Goal: Task Accomplishment & Management: Complete application form

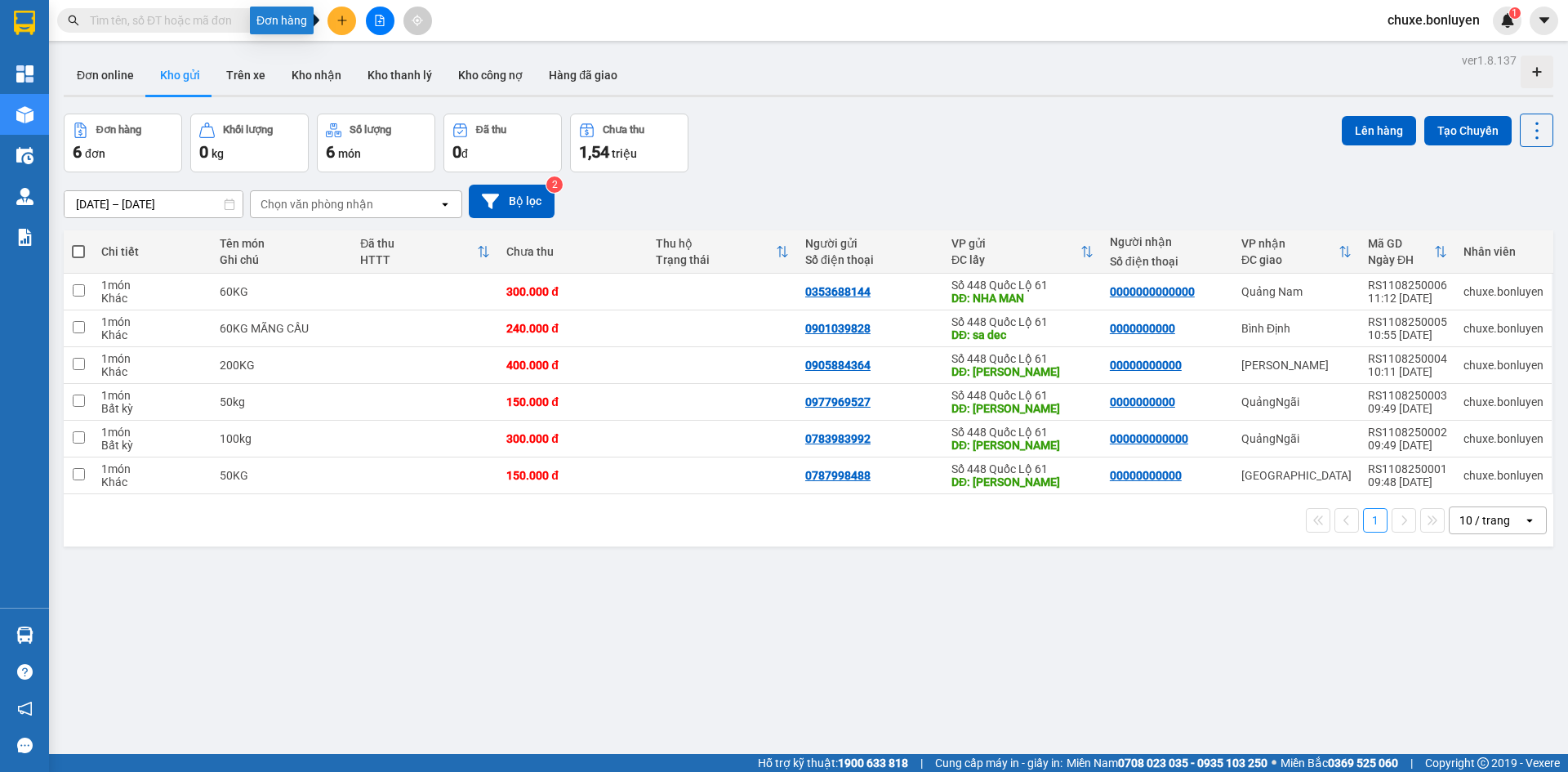
click at [336, 16] on icon "plus" at bounding box center [342, 21] width 12 height 12
click at [390, 53] on div "Tạo đơn hàng" at bounding box center [406, 62] width 71 height 18
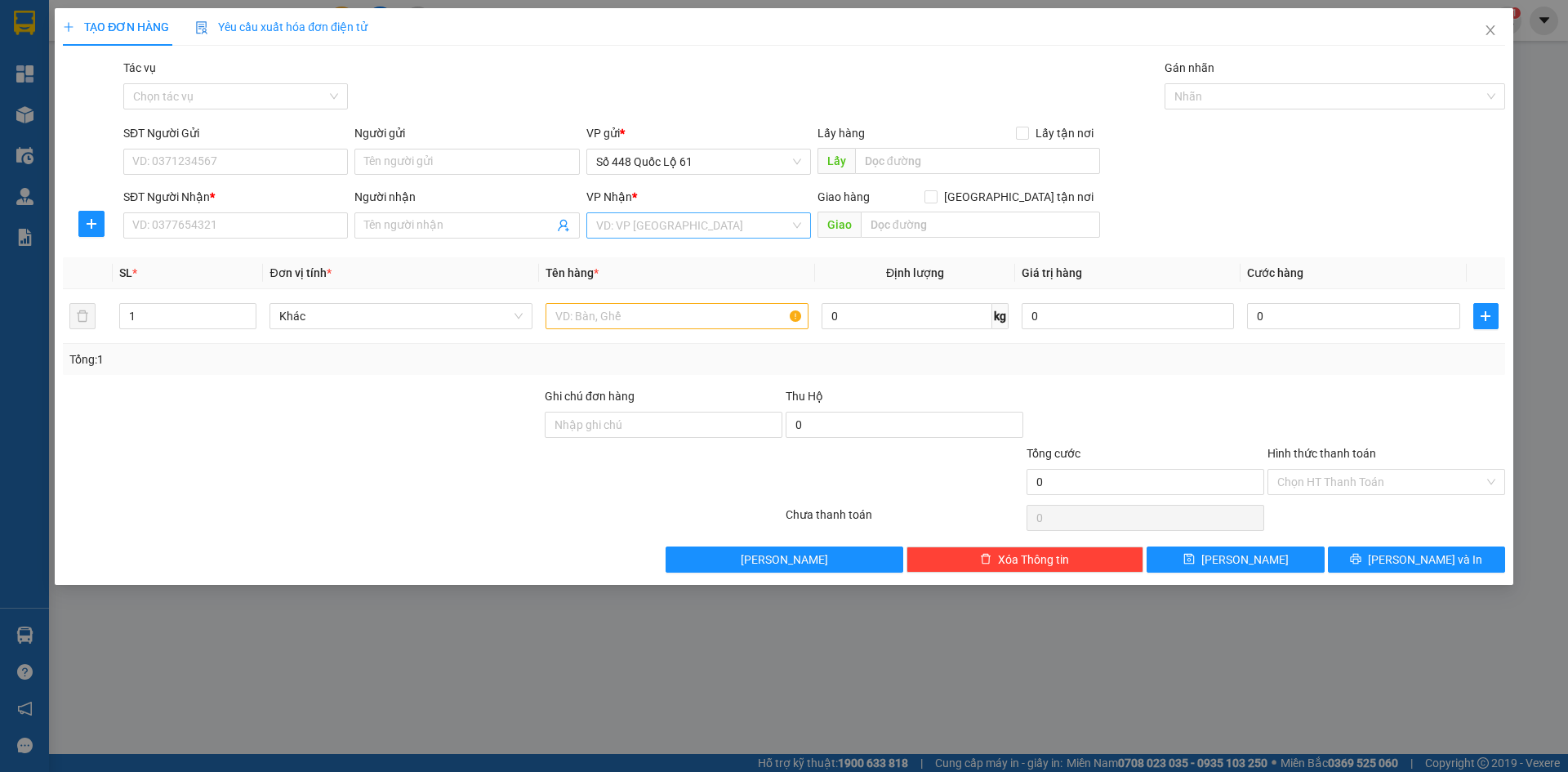
click at [657, 231] on input "search" at bounding box center [693, 226] width 193 height 25
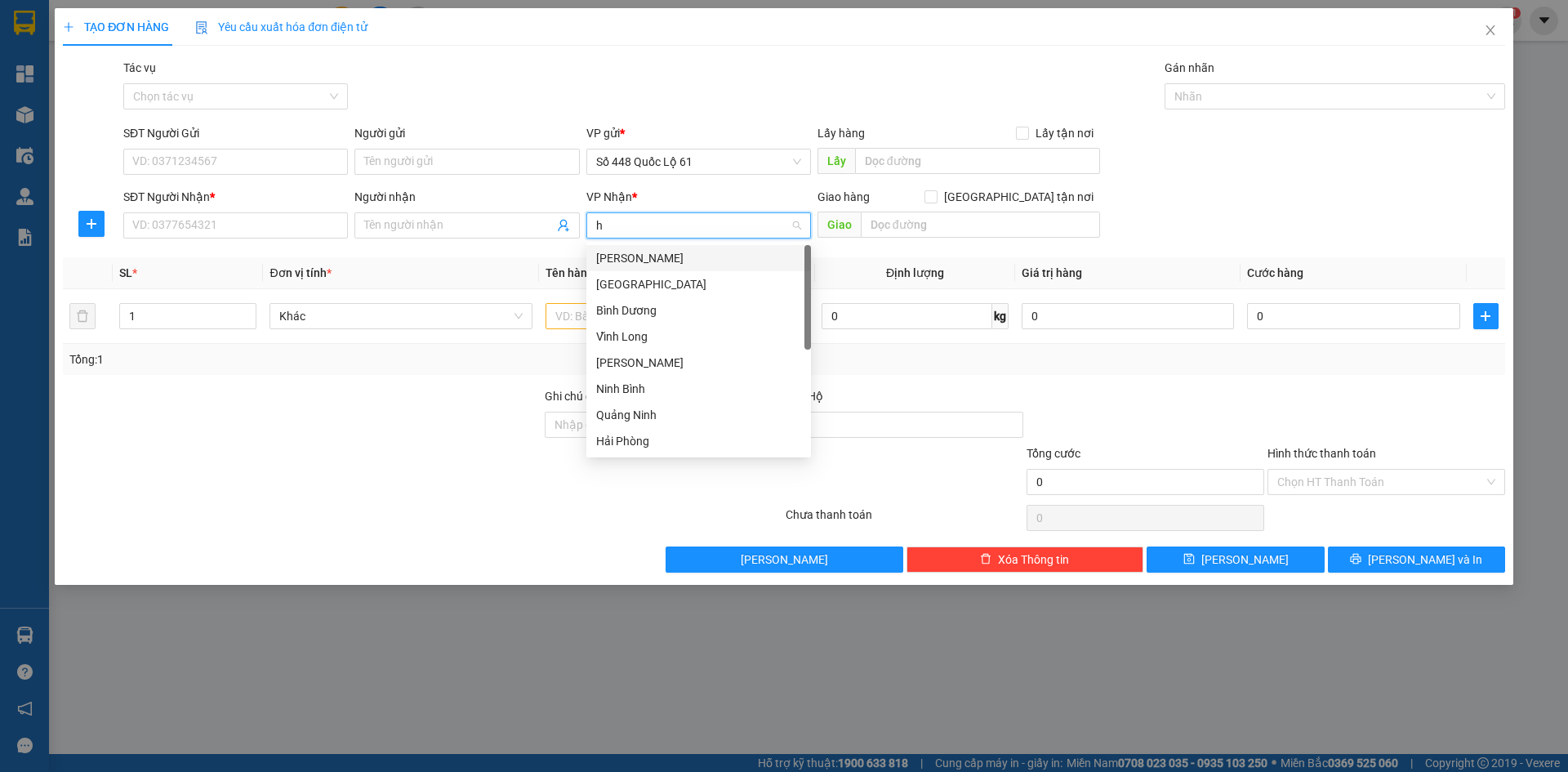
type input "ha"
drag, startPoint x: 655, startPoint y: 325, endPoint x: 636, endPoint y: 339, distance: 23.6
click at [651, 328] on div "Hà Nội" at bounding box center [698, 337] width 225 height 26
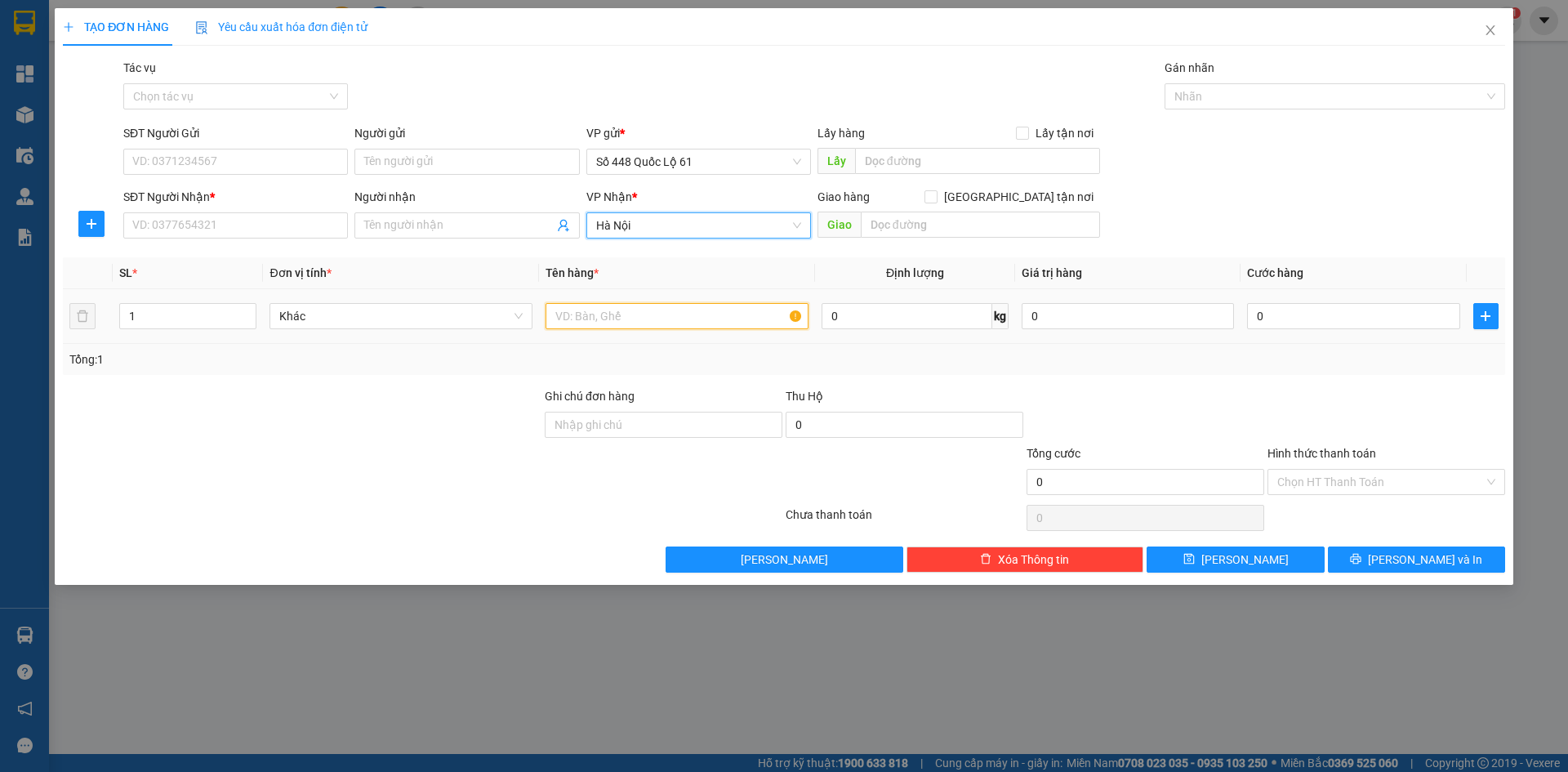
click at [612, 323] on input "text" at bounding box center [677, 316] width 263 height 26
type input "T GIAY"
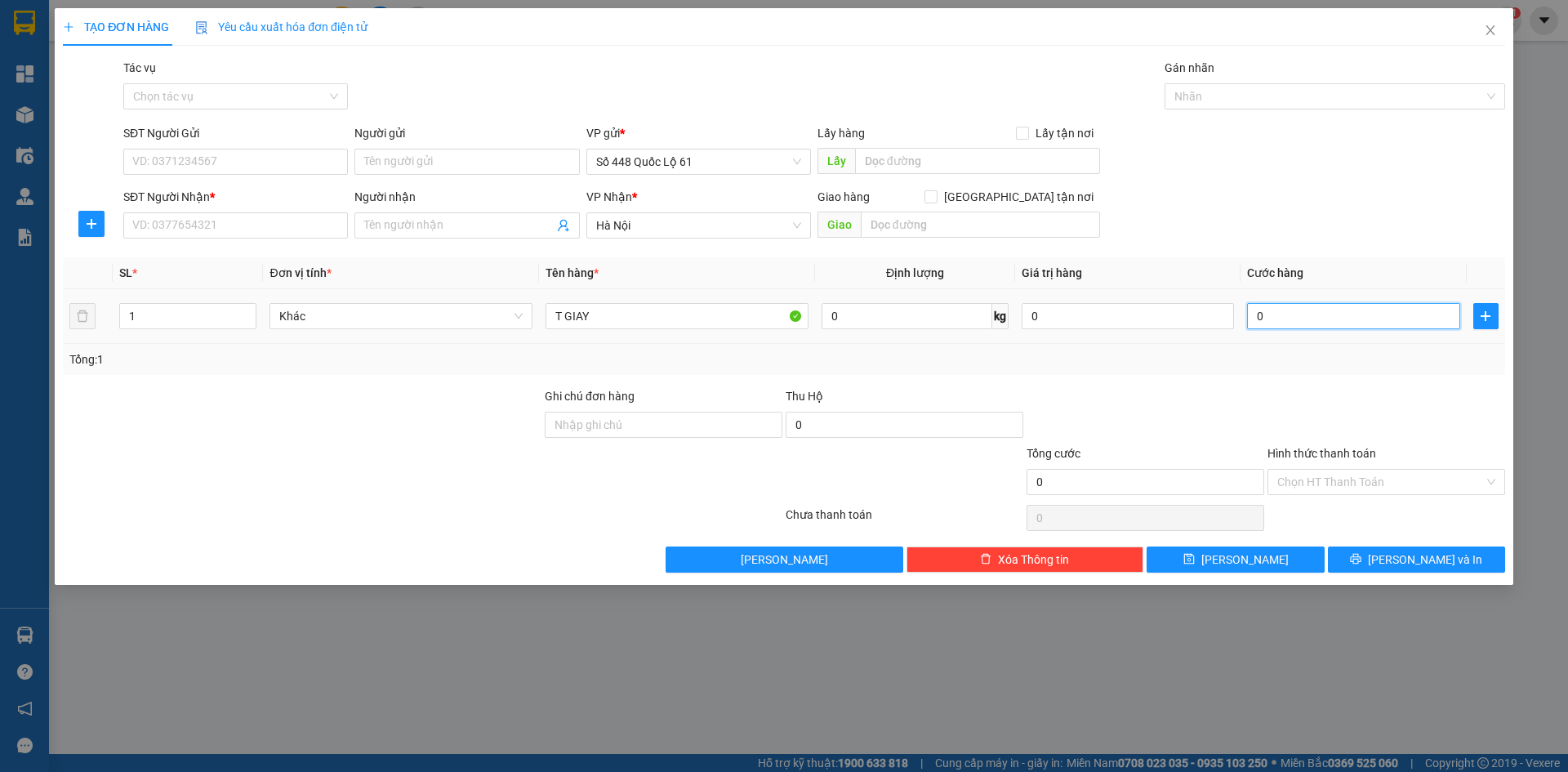
click at [1368, 318] on input "0" at bounding box center [1353, 316] width 212 height 26
drag, startPoint x: 1301, startPoint y: 311, endPoint x: 1176, endPoint y: 347, distance: 130.1
click at [1178, 336] on tr "1 Khác T GIAY 0 kg 0 Ê020" at bounding box center [783, 316] width 1442 height 55
type input "3"
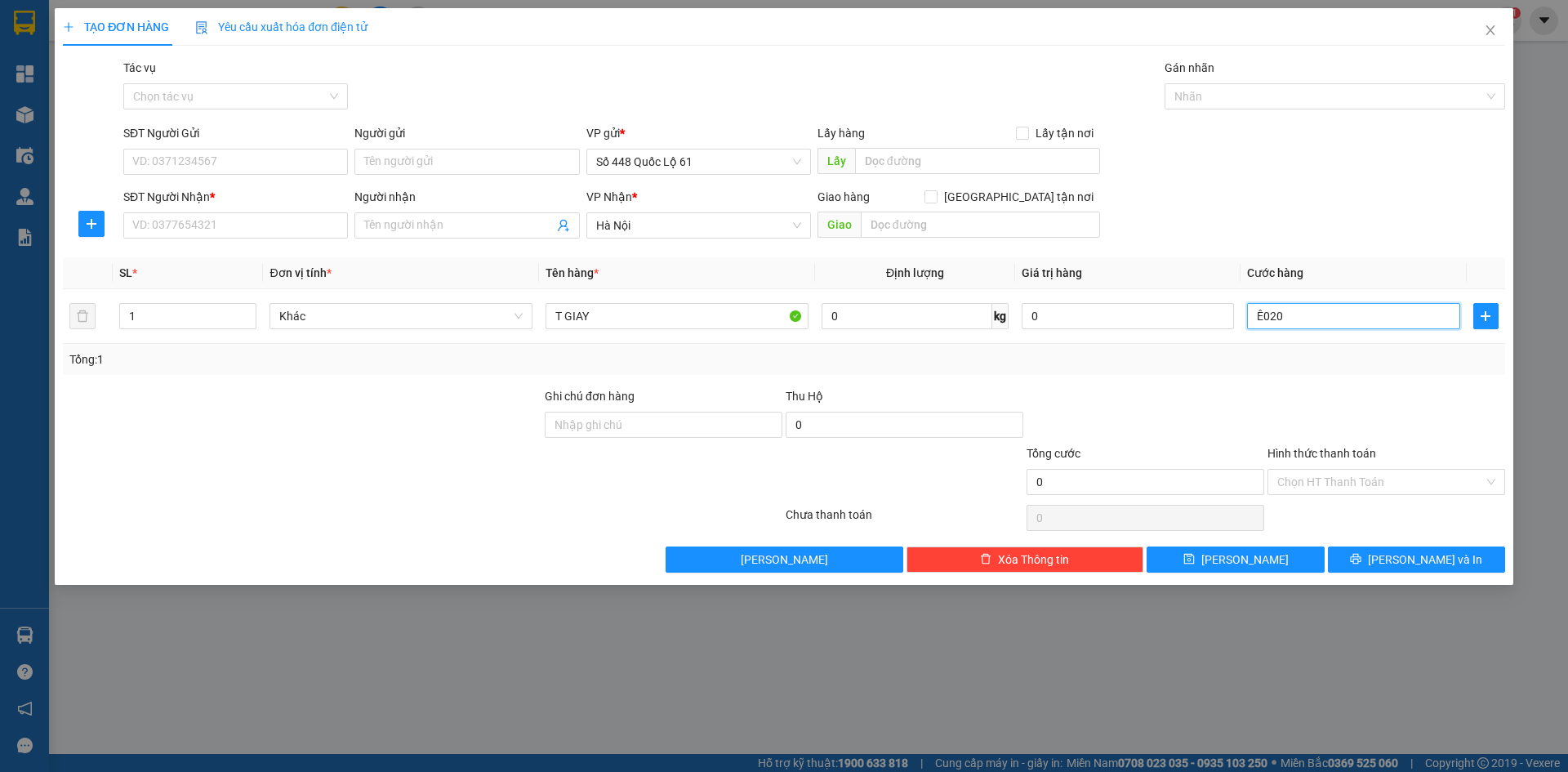
type input "3"
type input "30"
type input "33.020"
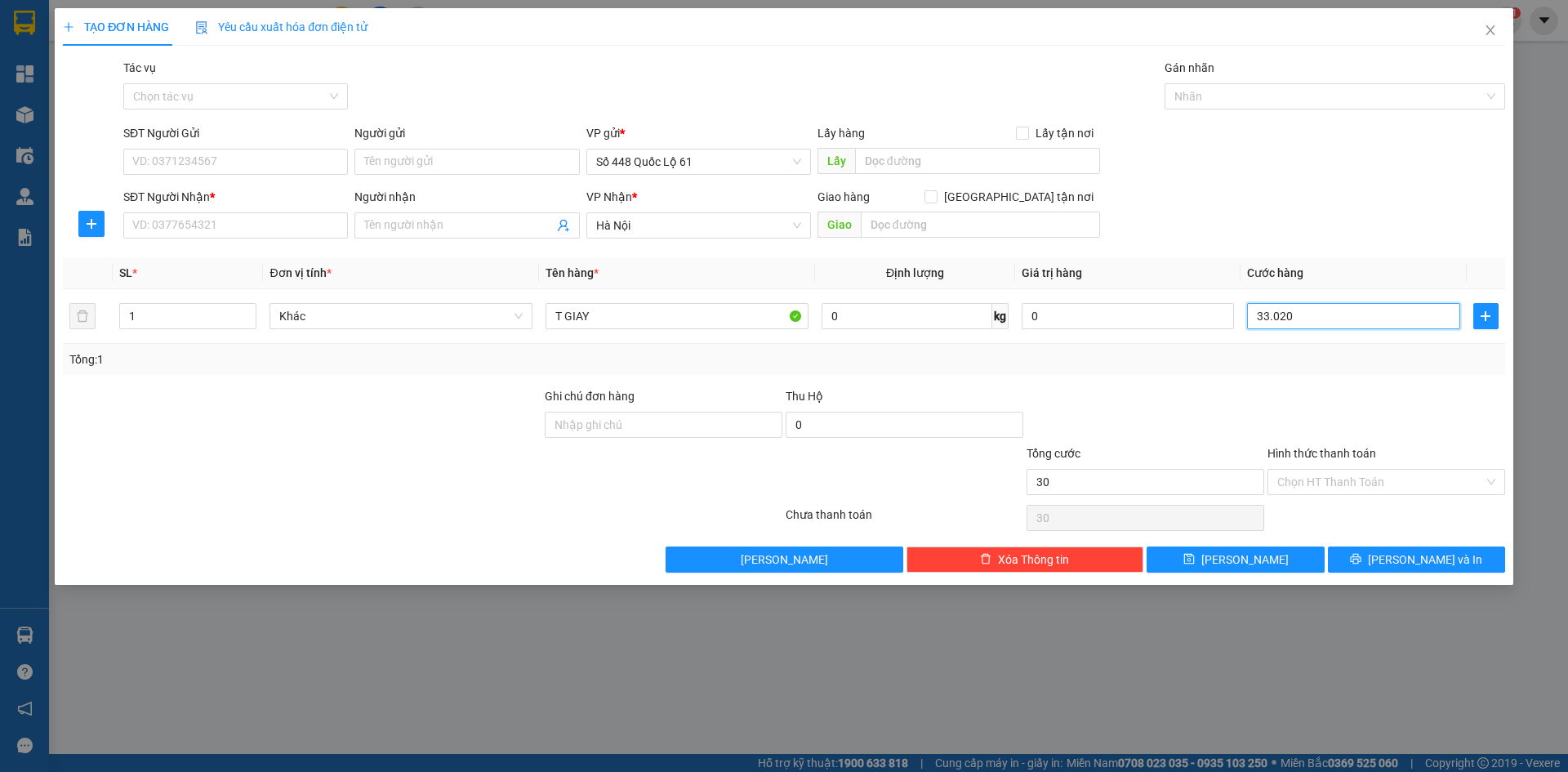
type input "33.020"
type input "3.302"
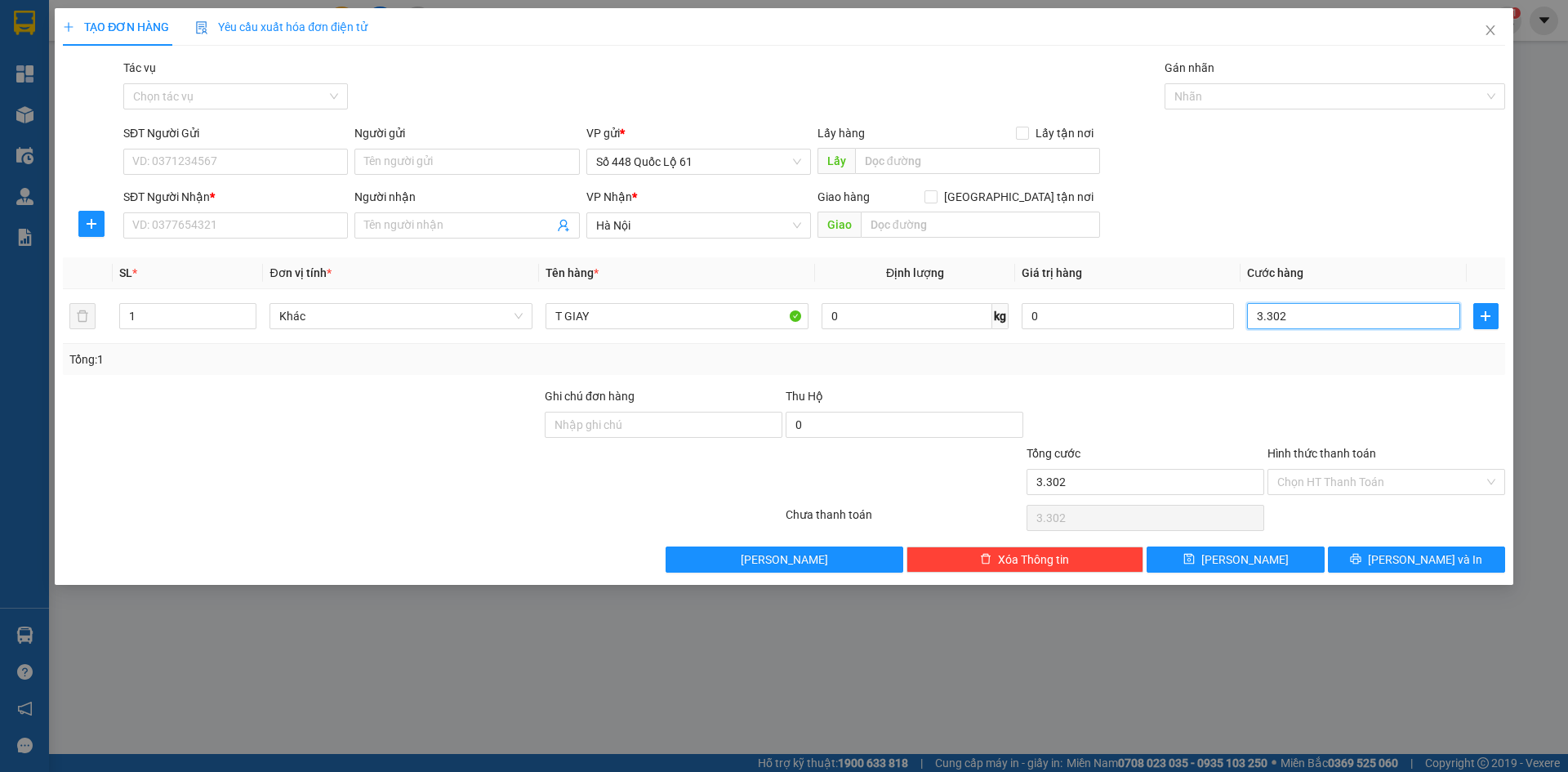
type input "330"
type input "33"
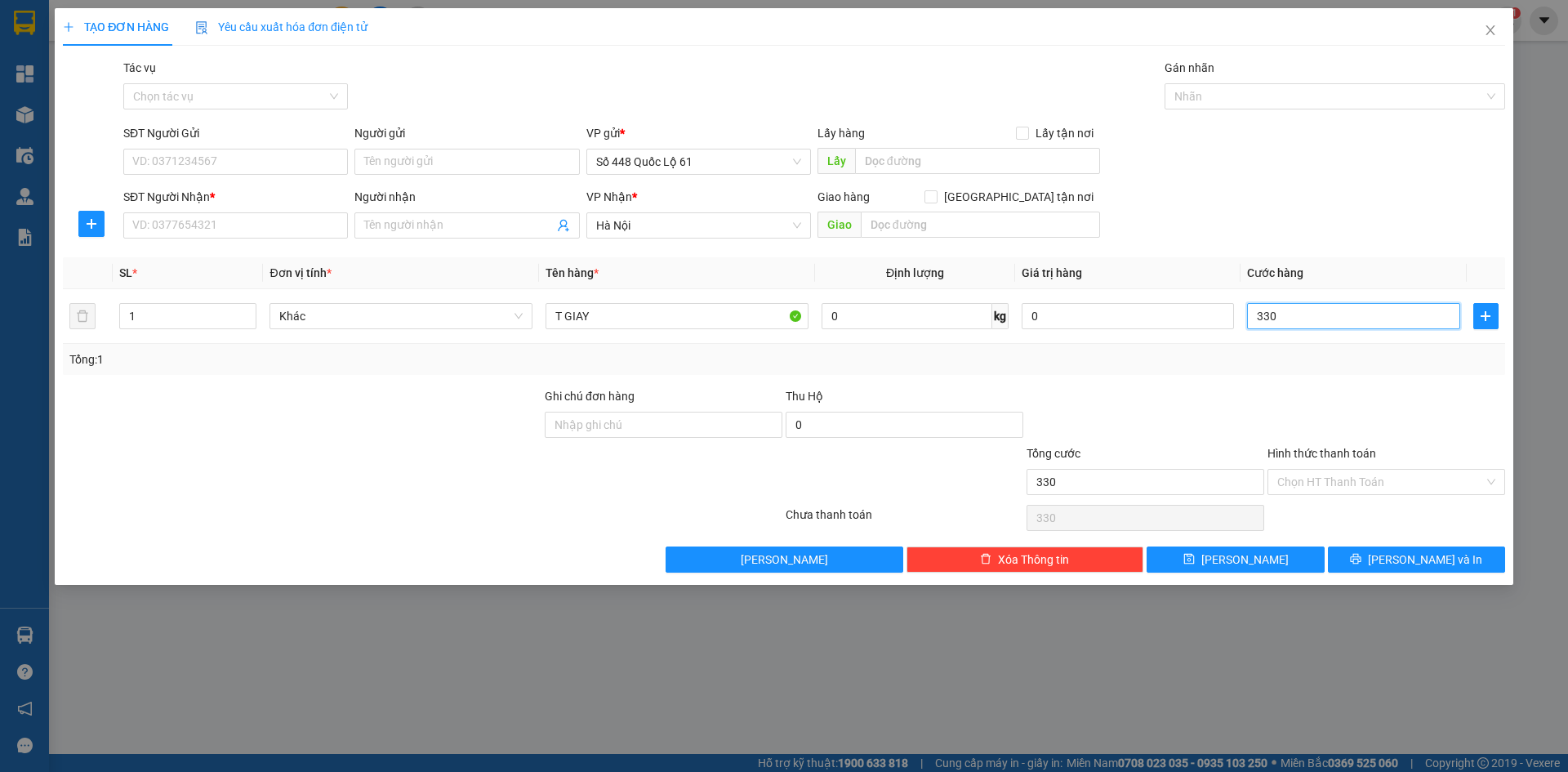
type input "33"
type input "3"
type input "0"
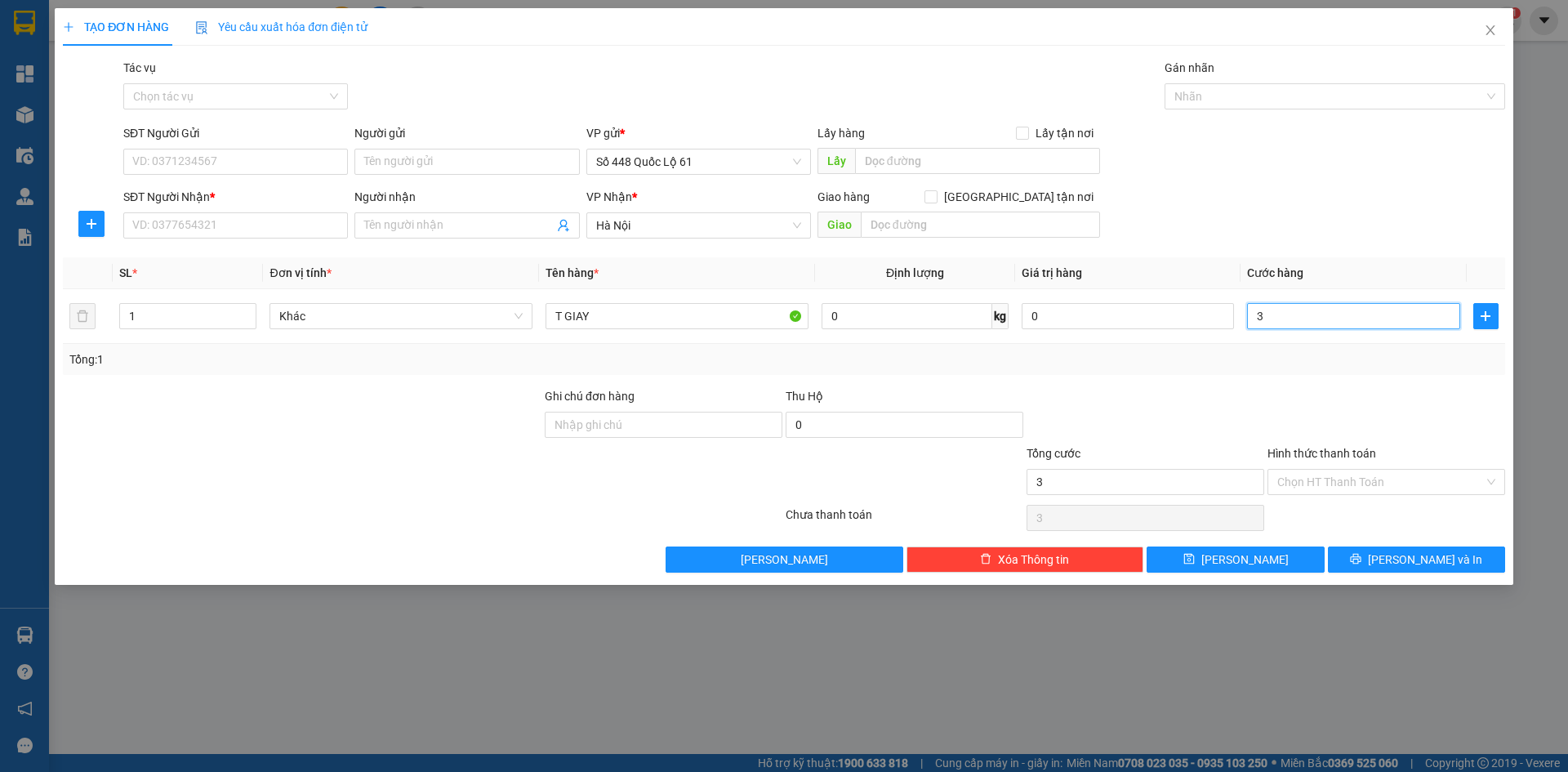
type input "0"
type input "003"
type input "3"
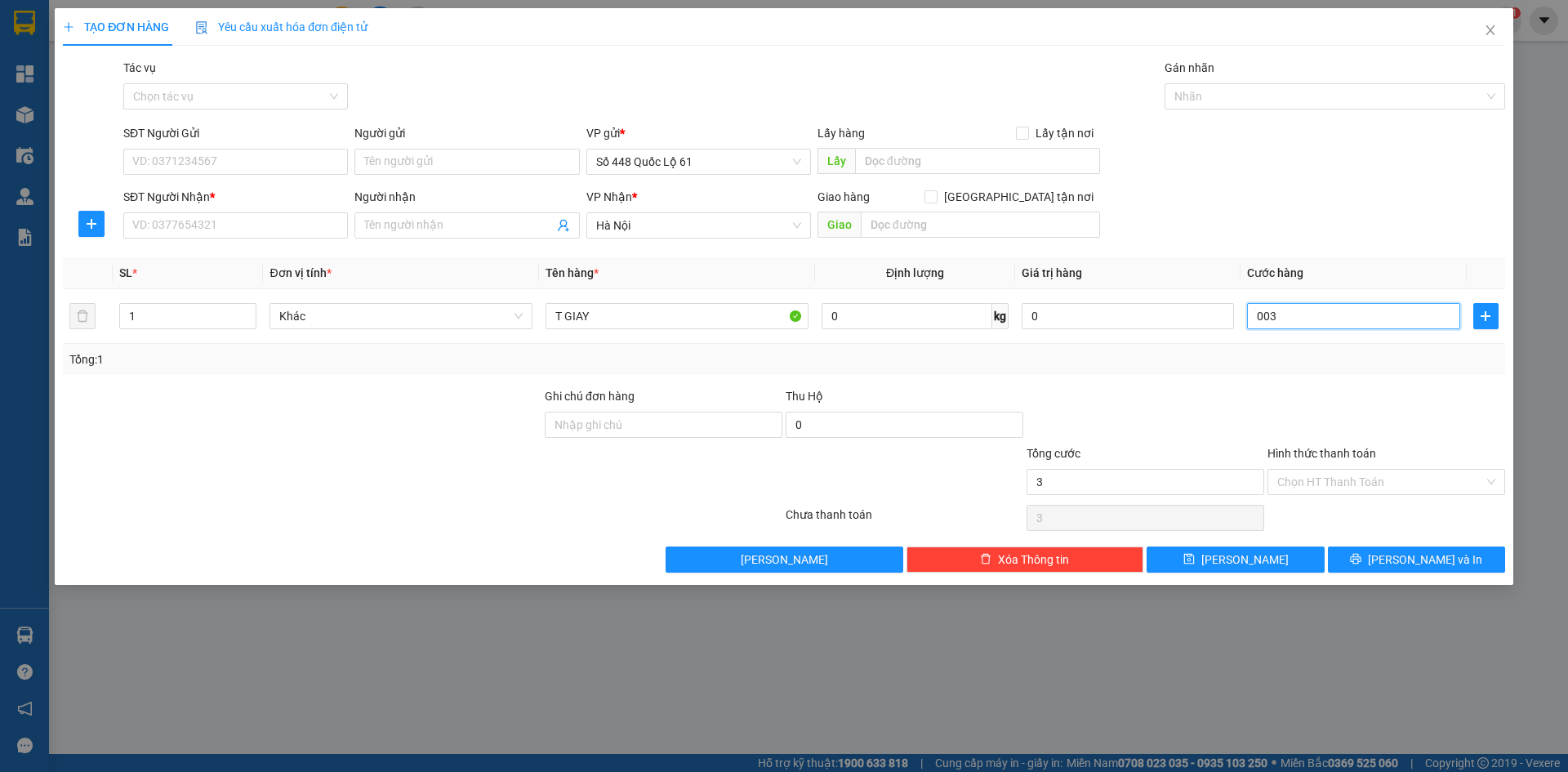
type input "0.030"
type input "30"
type input "00.300"
type input "300"
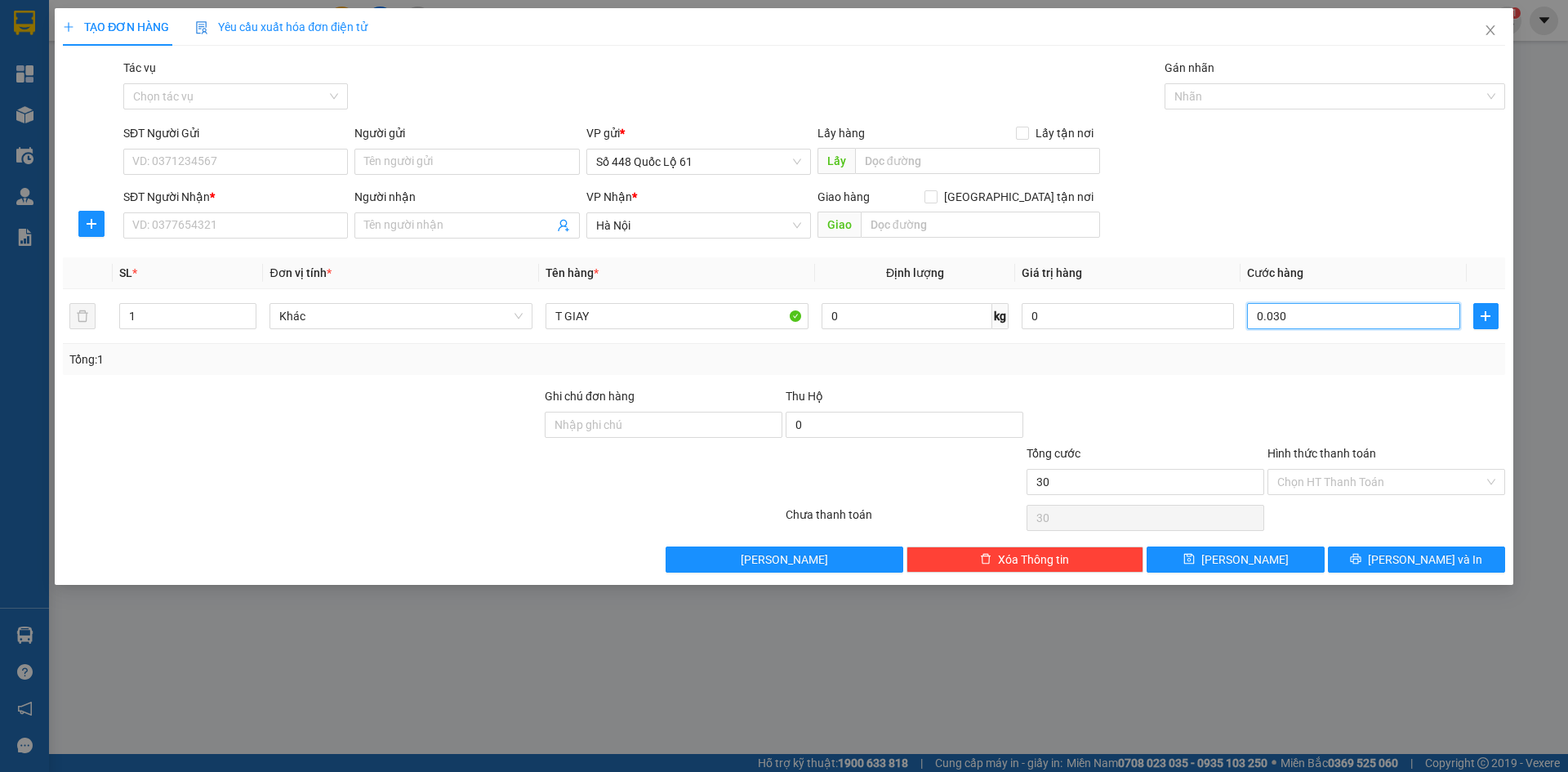
type input "300"
type input "300.000"
click at [1195, 365] on div "Tổng: 1" at bounding box center [783, 360] width 1429 height 18
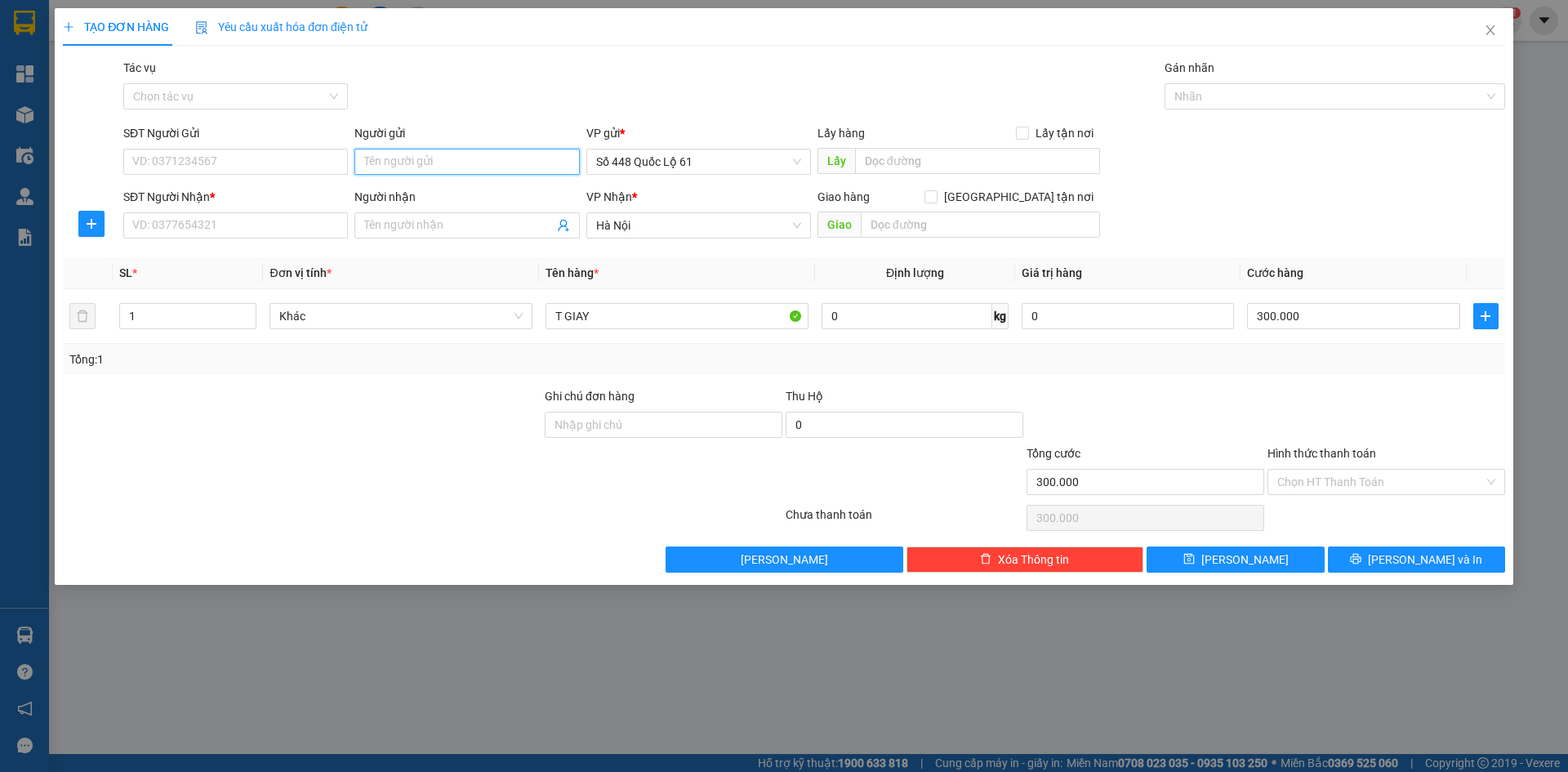
click at [424, 167] on input "Người gửi" at bounding box center [466, 162] width 225 height 26
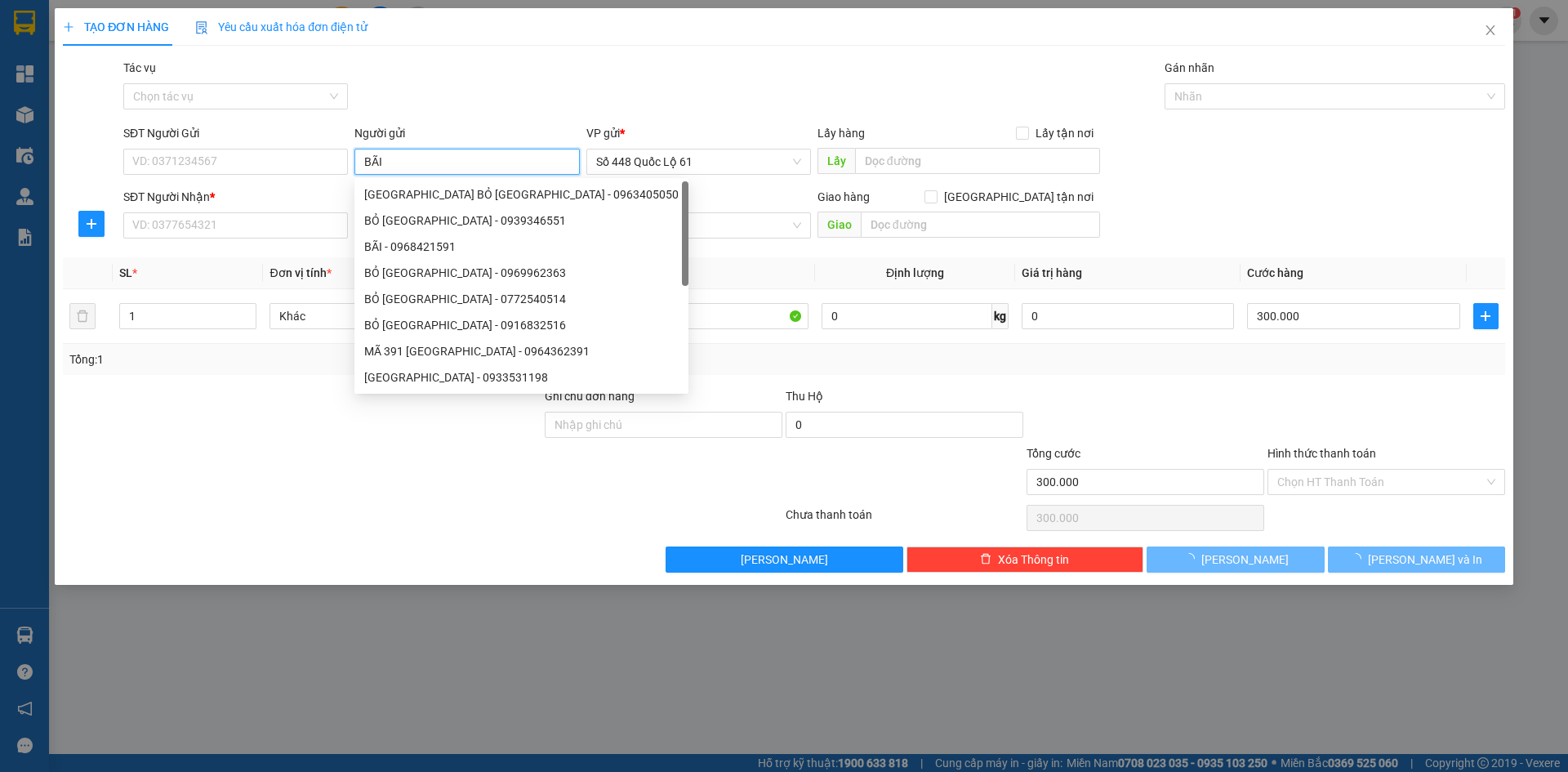
drag, startPoint x: 407, startPoint y: 151, endPoint x: 359, endPoint y: 156, distance: 48.3
click at [359, 156] on input "BÃI" at bounding box center [466, 162] width 225 height 26
type input "BÃI"
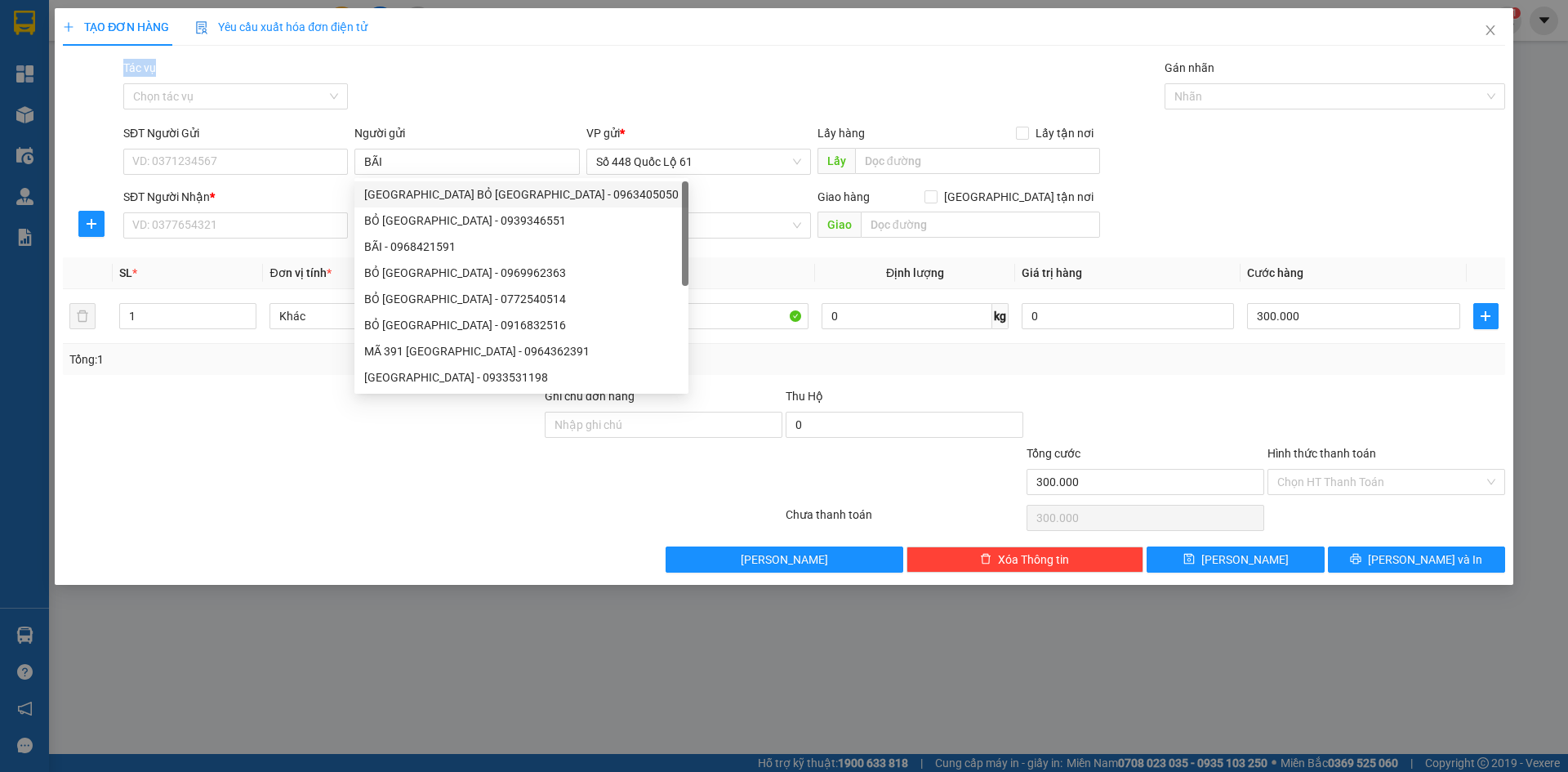
drag, startPoint x: 462, startPoint y: 49, endPoint x: 440, endPoint y: 207, distance: 159.5
click at [461, 57] on div "TẠO ĐƠN HÀNG Yêu cầu xuất hóa đơn điện tử Transit Pickup Surcharge Ids Transit …" at bounding box center [783, 291] width 1442 height 565
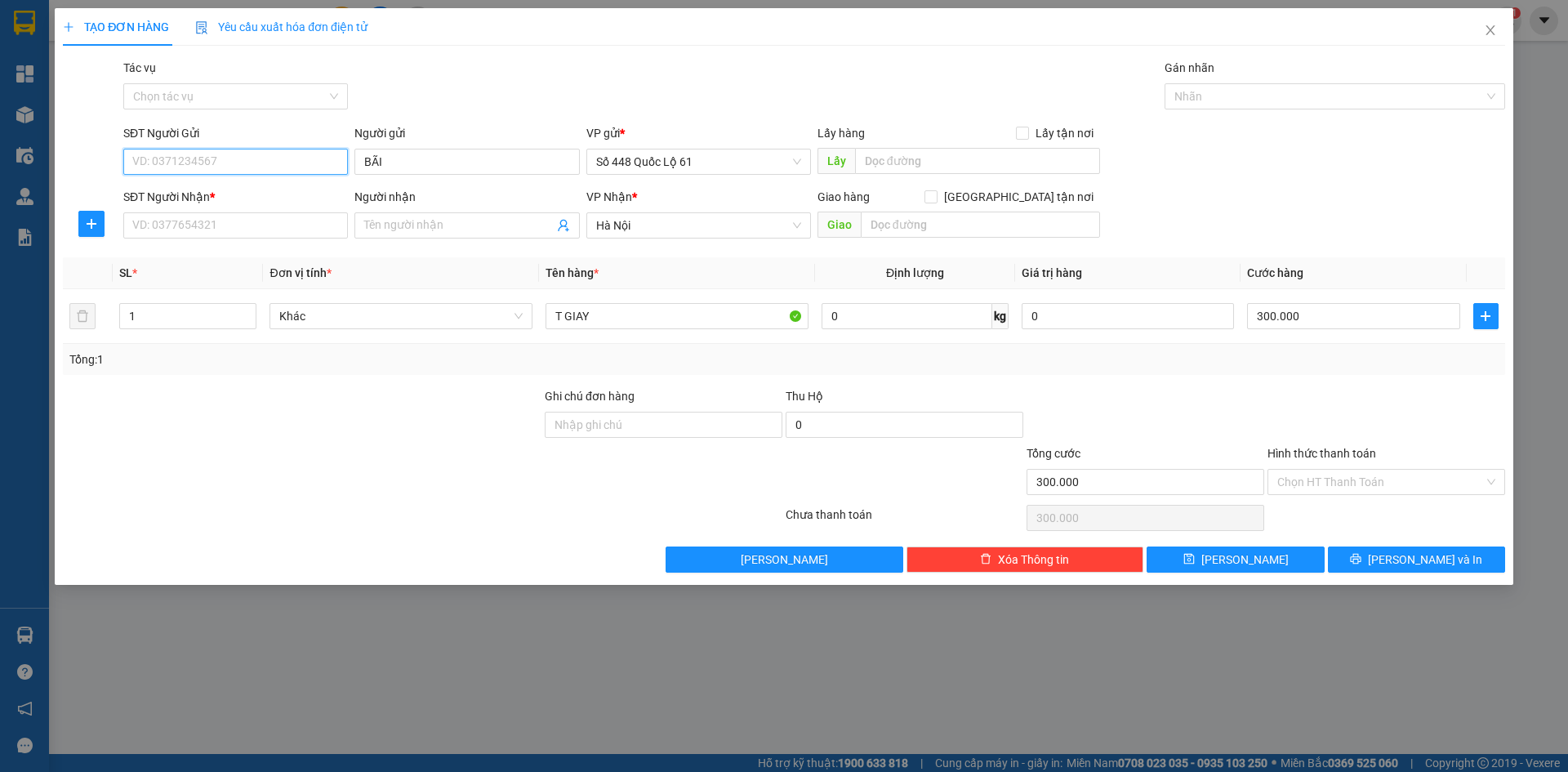
click at [319, 160] on input "SĐT Người Gửi" at bounding box center [235, 162] width 225 height 26
click at [318, 169] on input "SĐT Người Gửi" at bounding box center [235, 162] width 225 height 26
click at [290, 157] on input "SĐT Người Gửi" at bounding box center [235, 162] width 225 height 26
type input "0912124174"
click at [298, 193] on div "0912124174" at bounding box center [235, 194] width 205 height 18
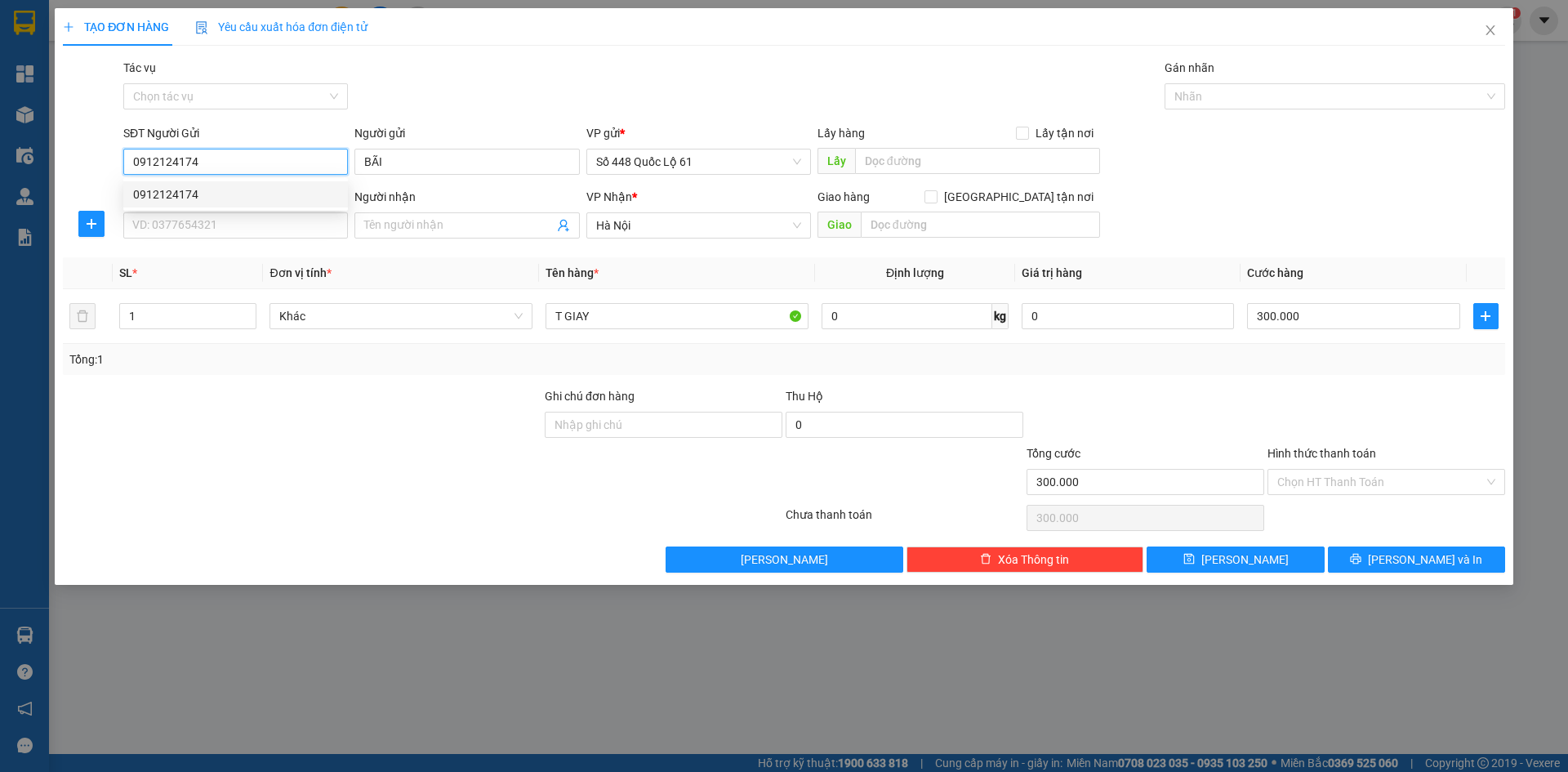
type input "1.284.000"
type input "1.000"
type input "0912124174"
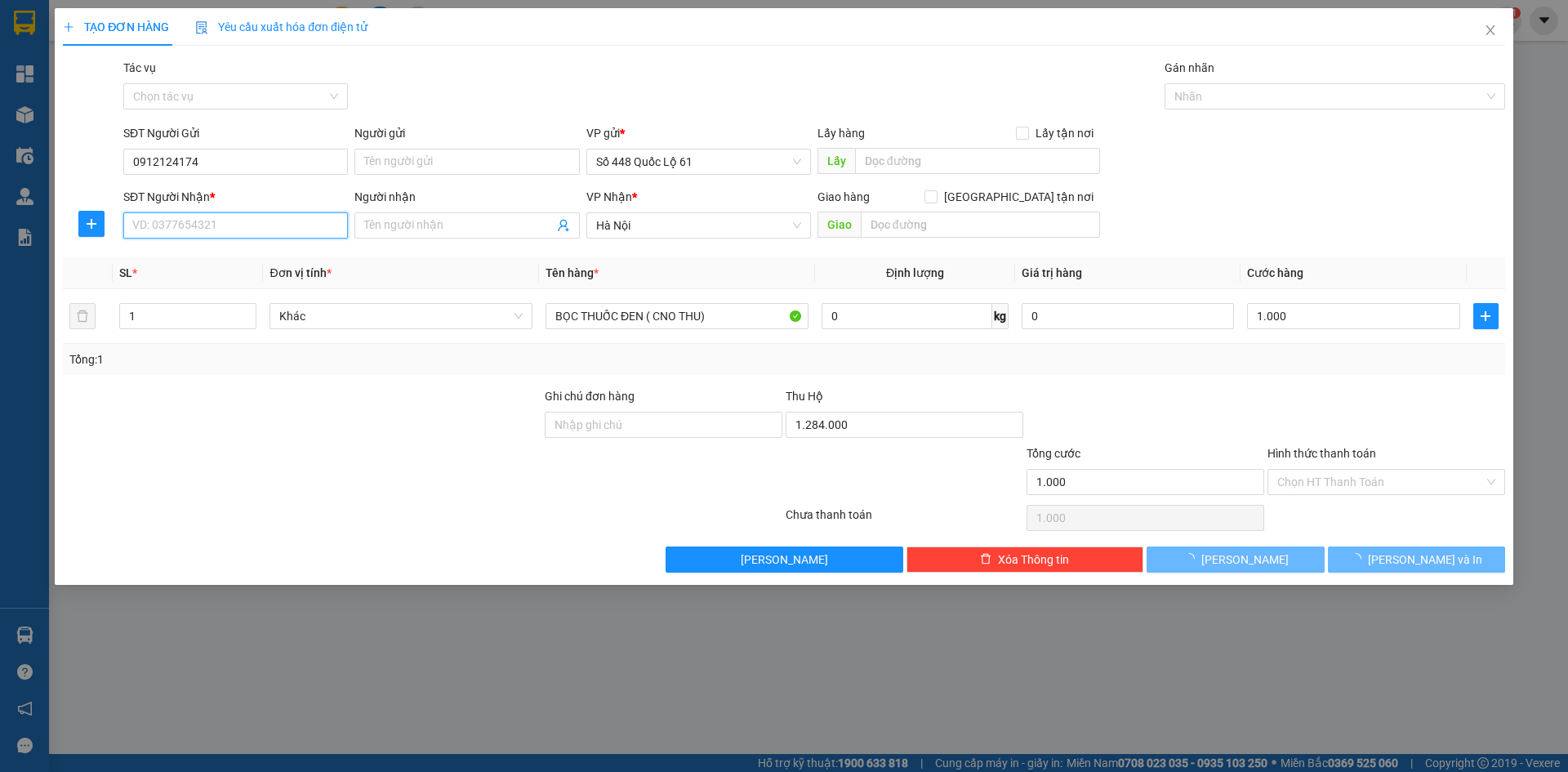
drag, startPoint x: 308, startPoint y: 221, endPoint x: 282, endPoint y: 219, distance: 26.1
click at [282, 219] on input "SĐT Người Nhận *" at bounding box center [235, 226] width 225 height 26
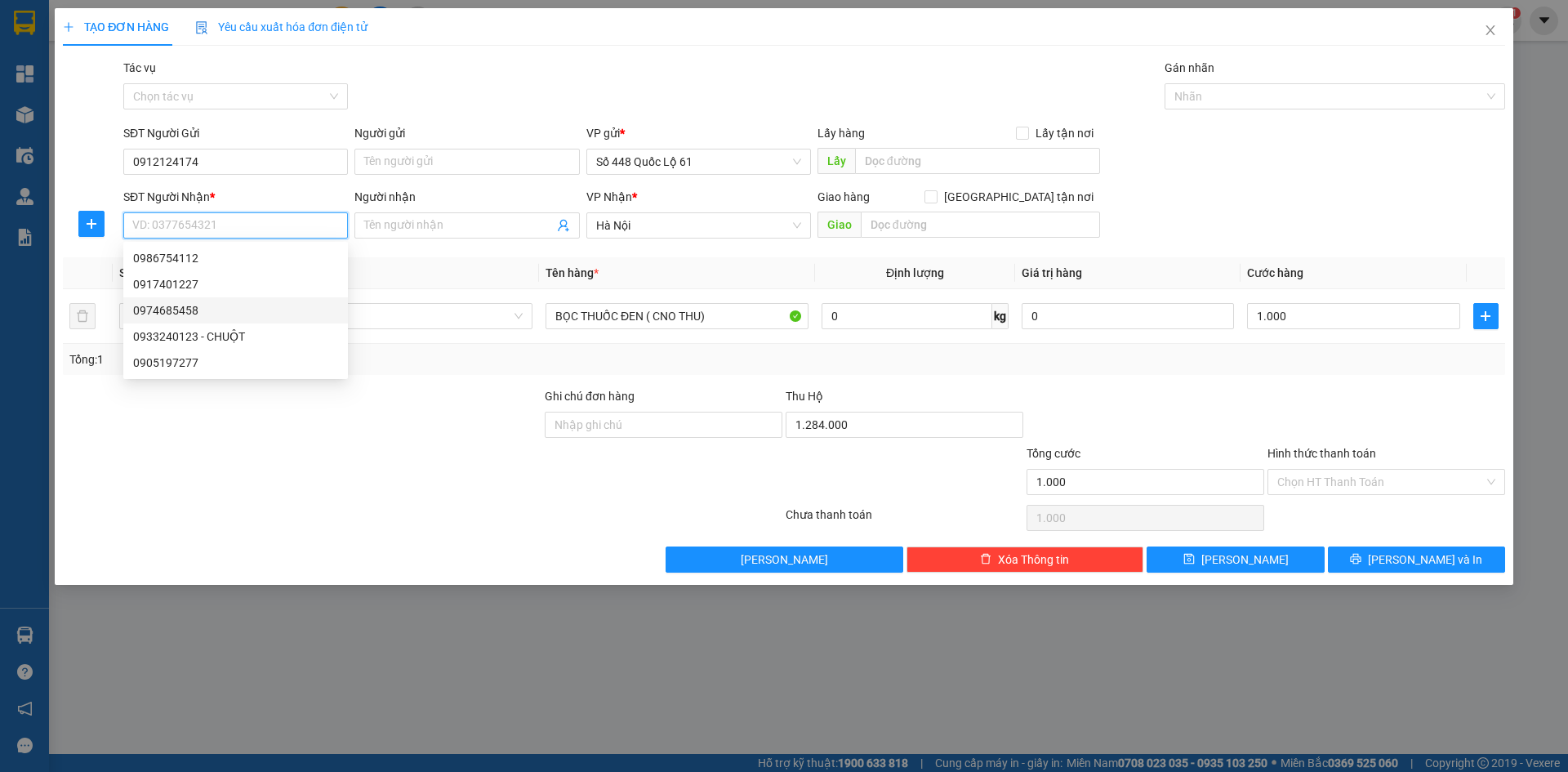
click at [275, 311] on div "0974685458" at bounding box center [235, 310] width 205 height 18
type input "0974685458"
checkbox input "true"
type input "CÂY BẢNG"
type input "0"
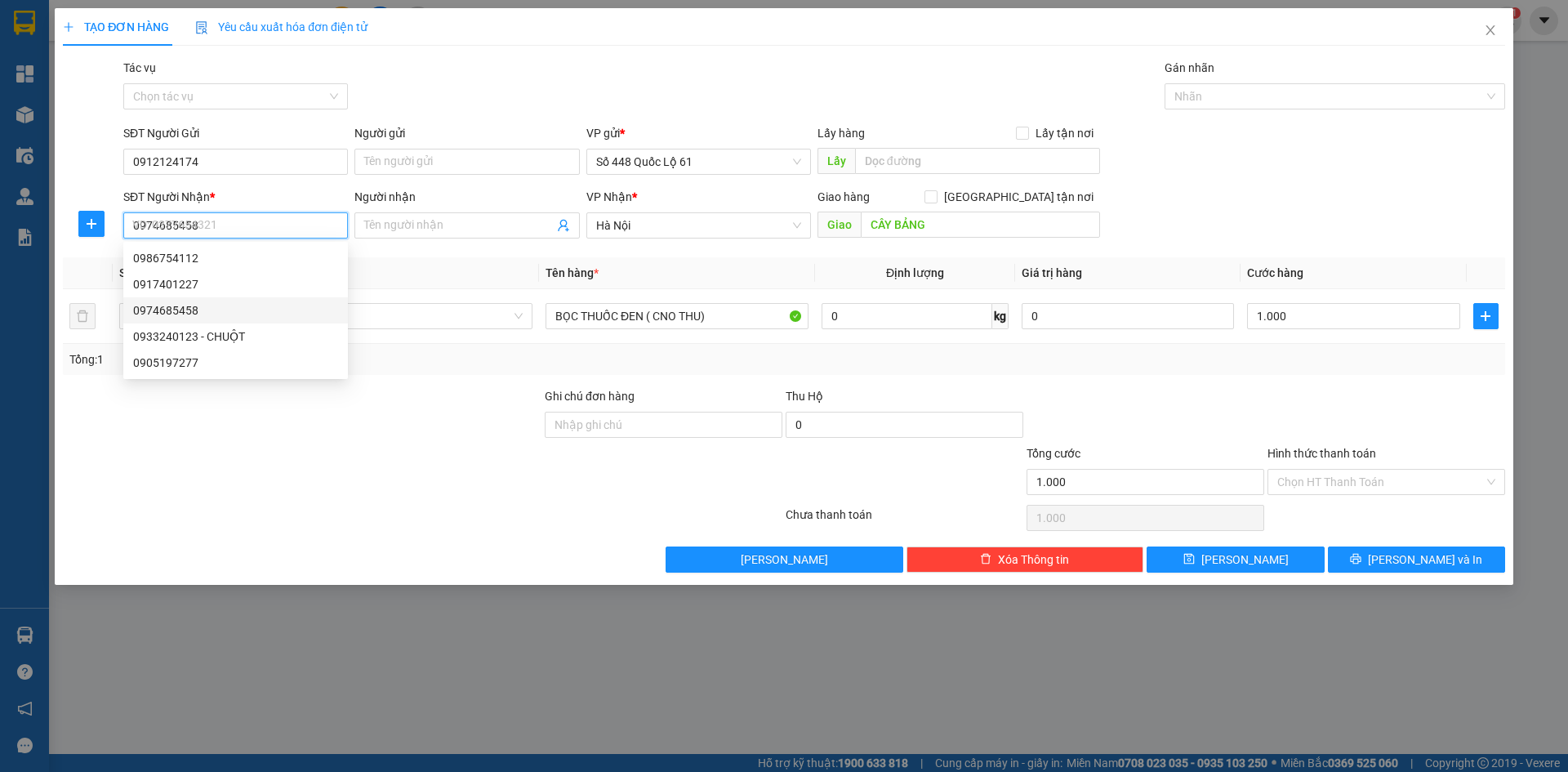
type input "150.000"
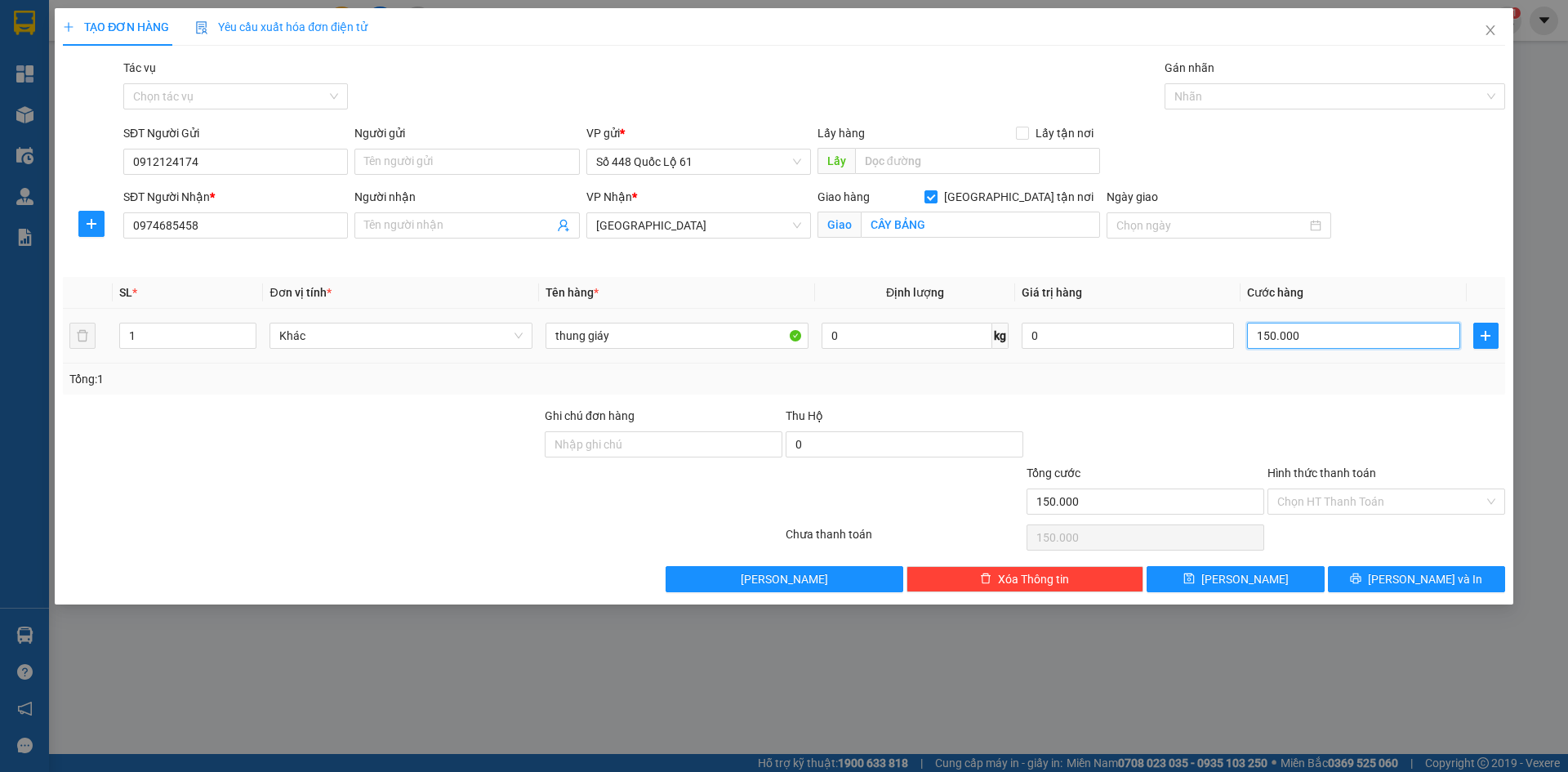
click at [1354, 332] on input "150.000" at bounding box center [1353, 336] width 212 height 26
type input "2"
type input "00.002"
type input "20"
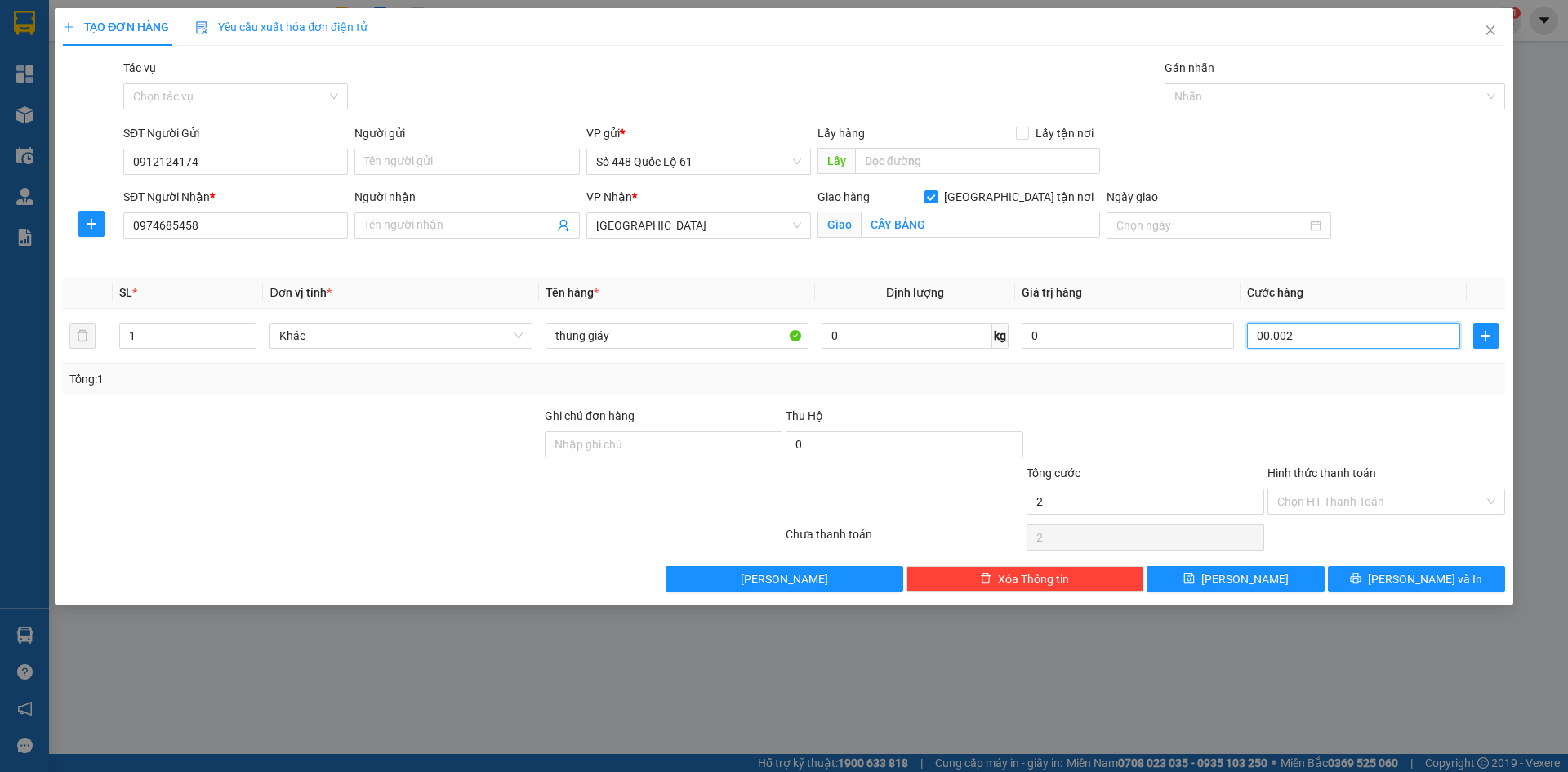
type input "20"
type input "0.000.020"
type input "200"
type input "000.000.200"
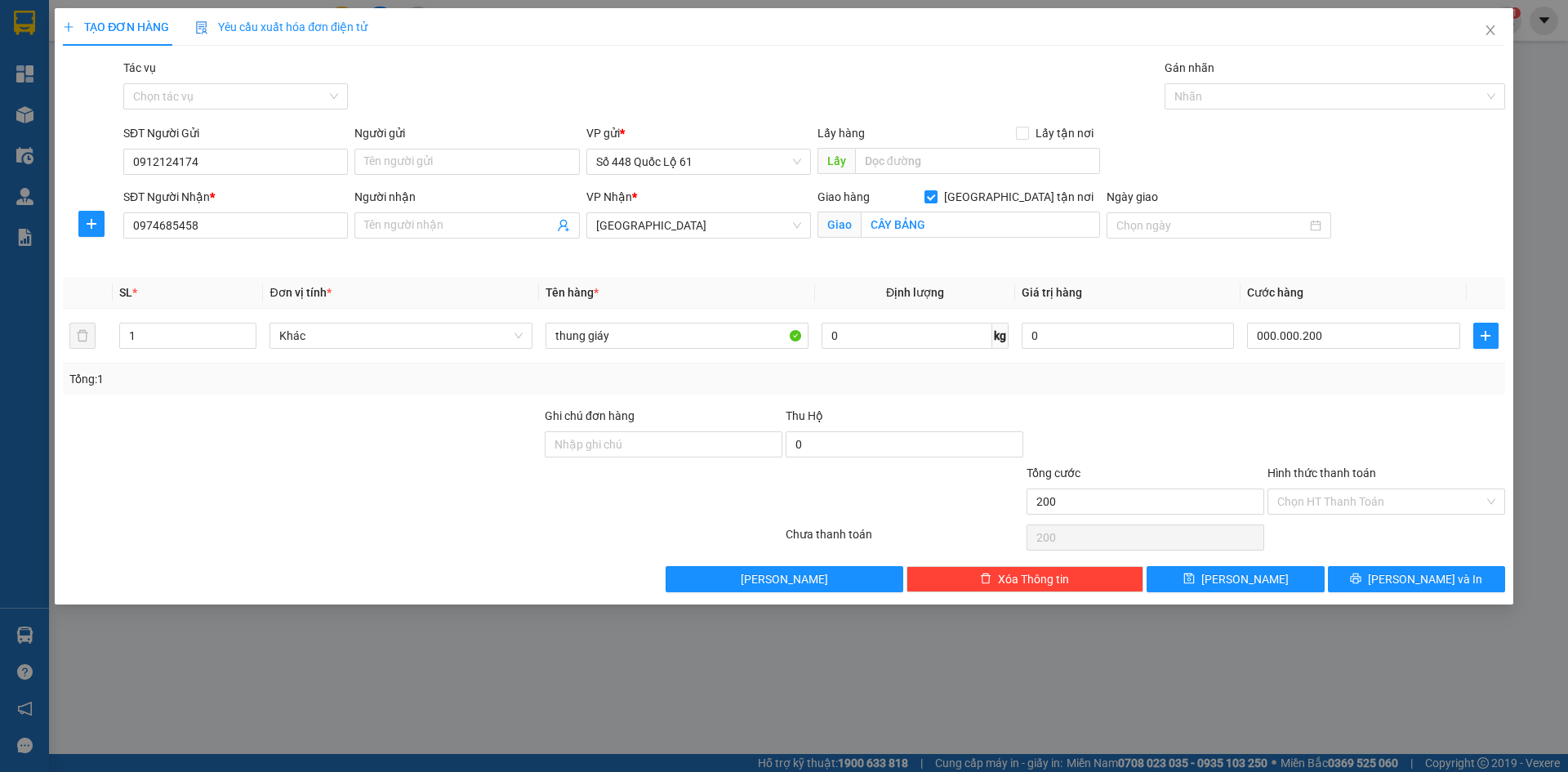
type input "200.000"
drag, startPoint x: 1293, startPoint y: 384, endPoint x: 1259, endPoint y: 568, distance: 187.1
click at [1292, 387] on div "Tổng: 1" at bounding box center [783, 379] width 1429 height 18
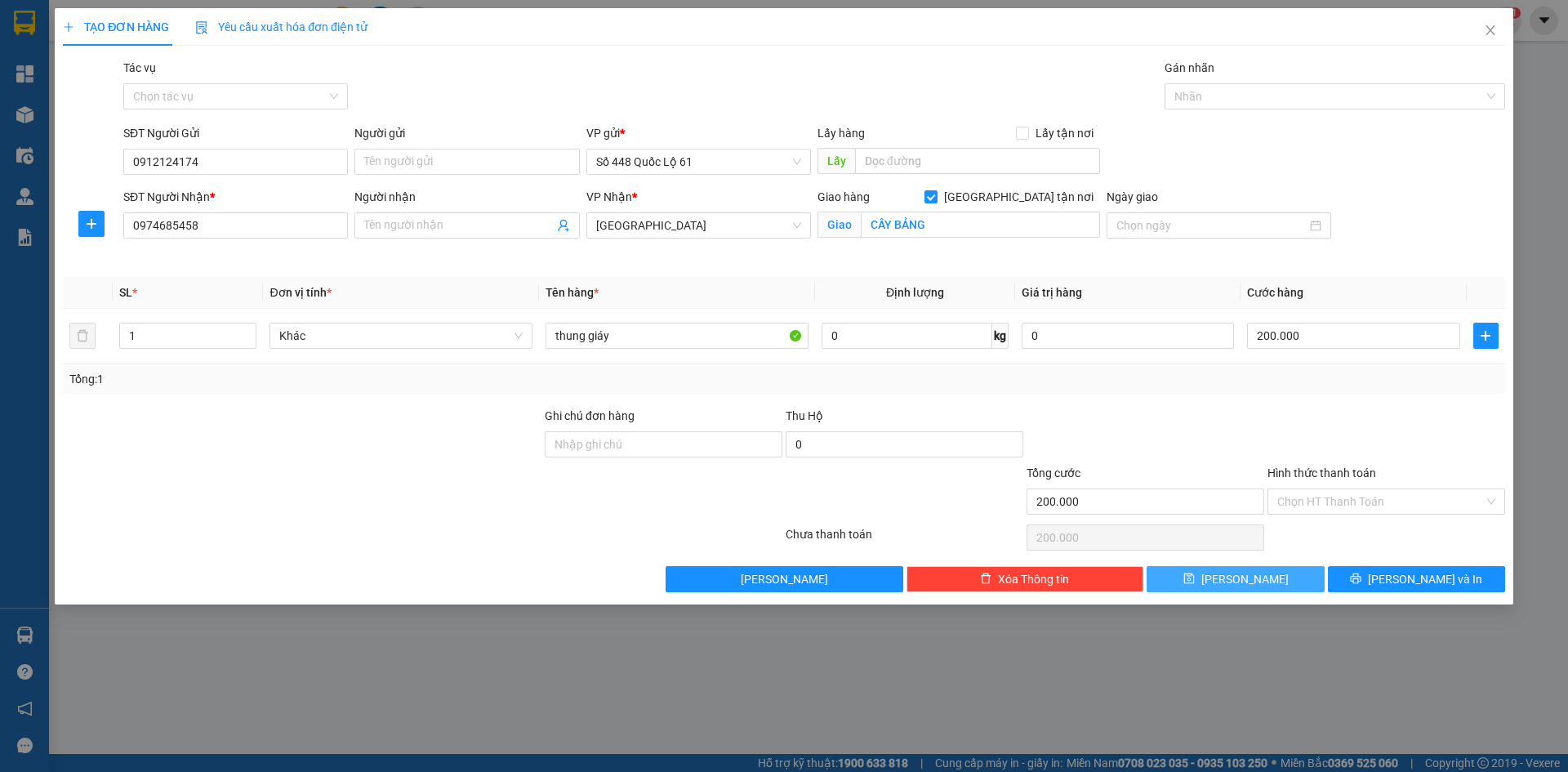
click at [1259, 571] on button "Lưu" at bounding box center [1235, 579] width 177 height 26
checkbox input "false"
type input "0"
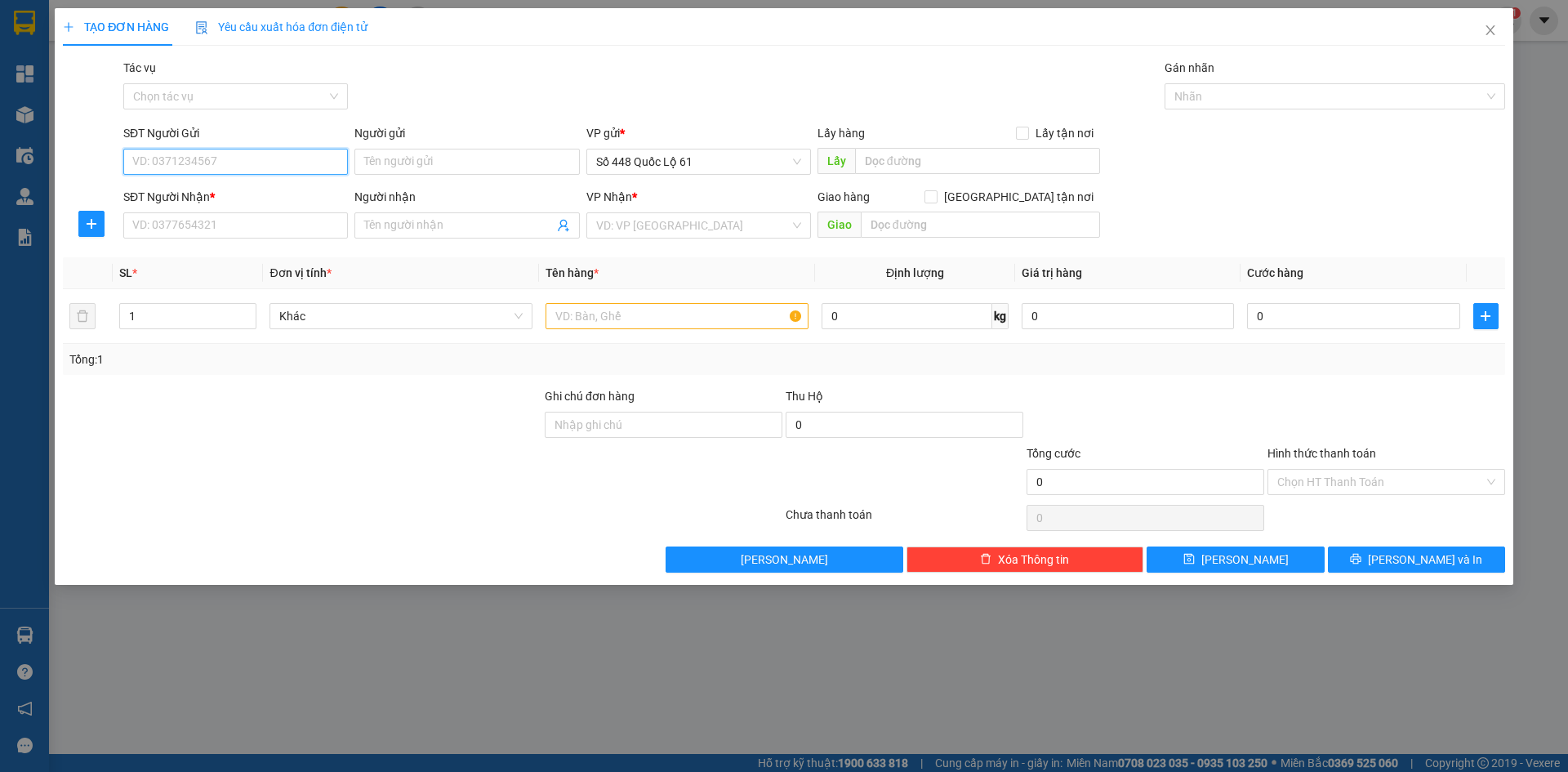
click at [273, 158] on input "SĐT Người Gửi" at bounding box center [235, 162] width 225 height 26
click at [267, 190] on div "0912124174" at bounding box center [235, 194] width 205 height 18
type input "0912124174"
type input "0974685458"
checkbox input "true"
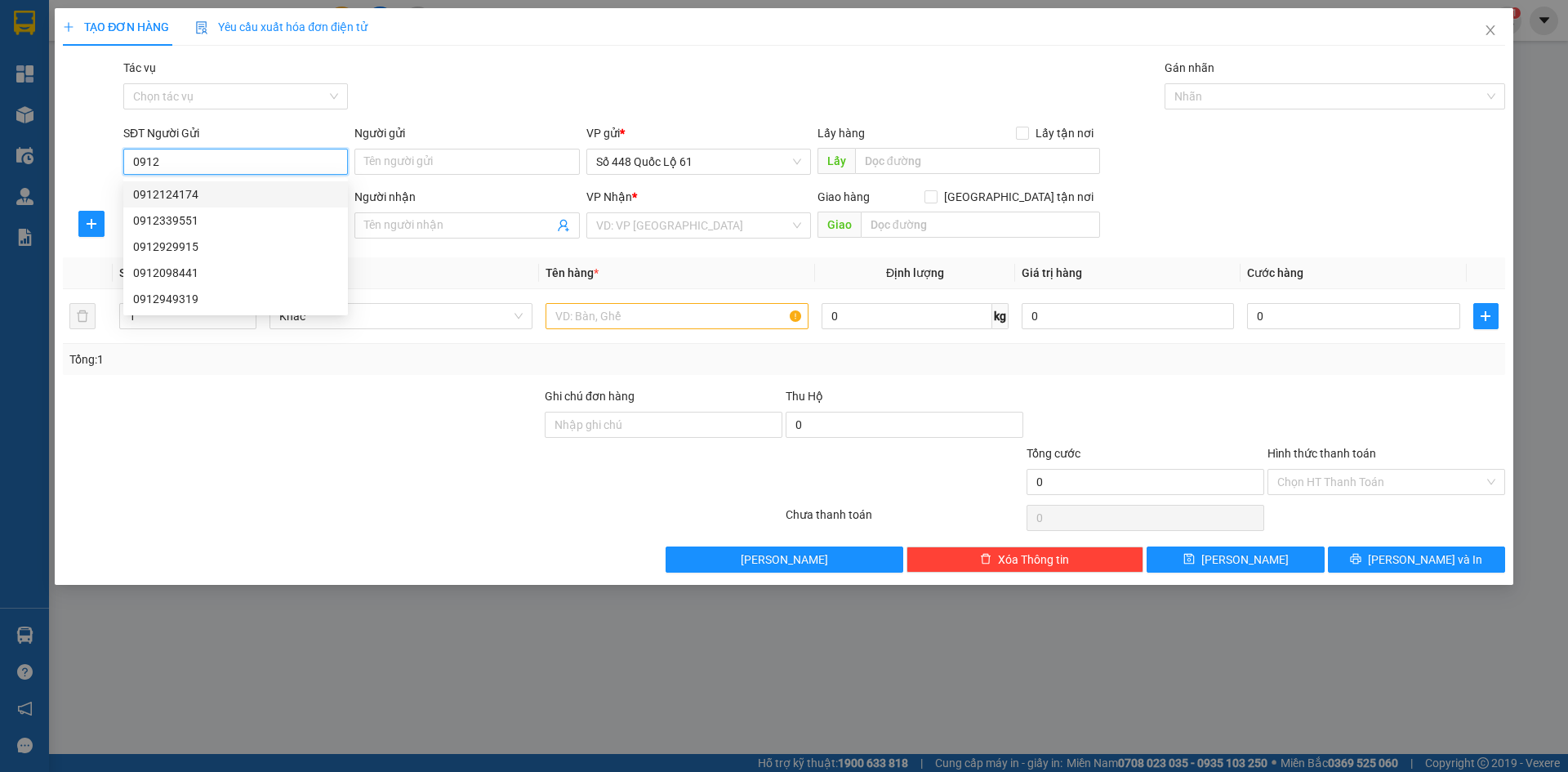
type input "CÂY BẢNG"
type input "200.000"
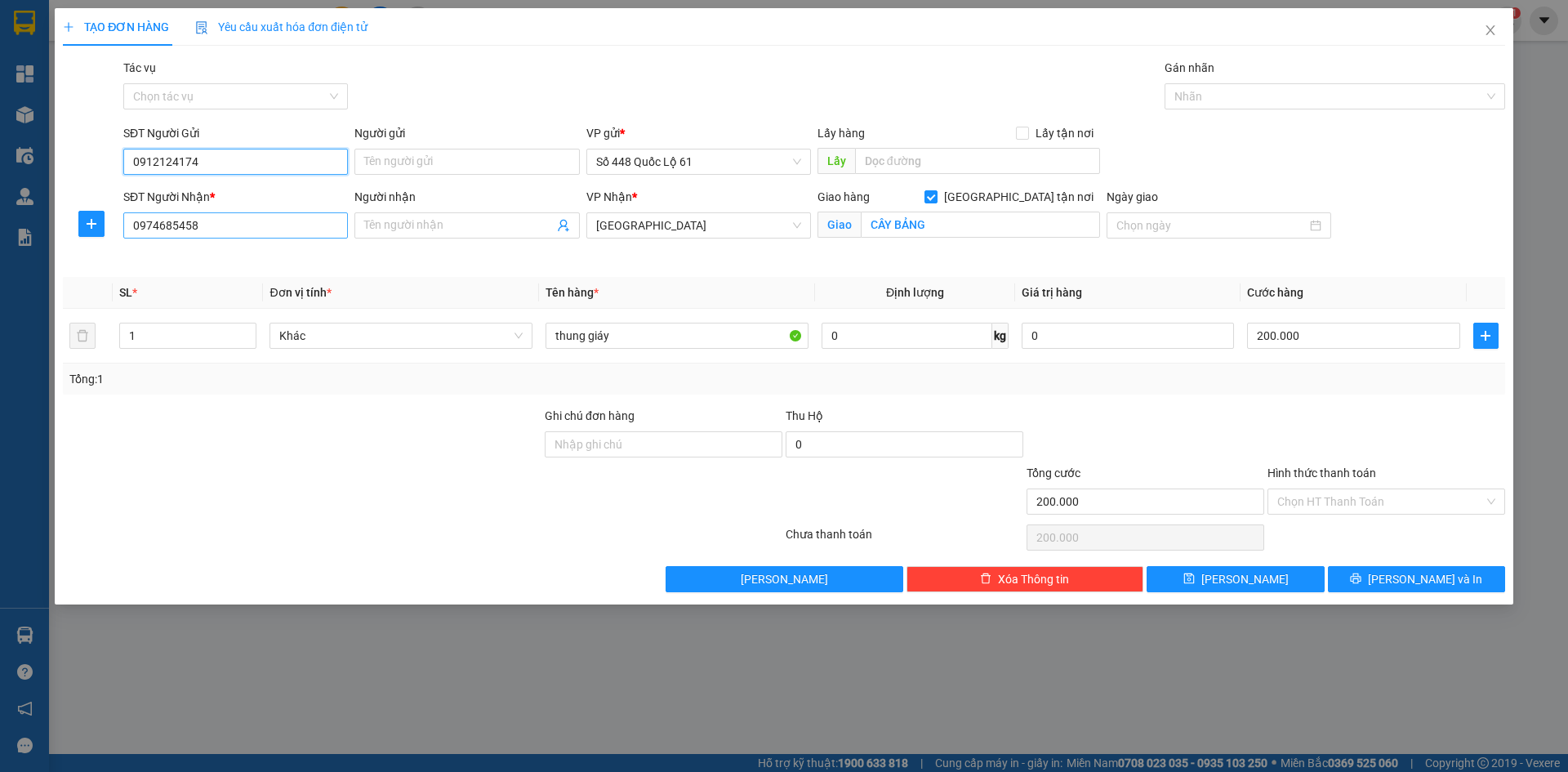
type input "0912124174"
click at [311, 233] on input "0974685458" at bounding box center [235, 226] width 225 height 26
type input "0"
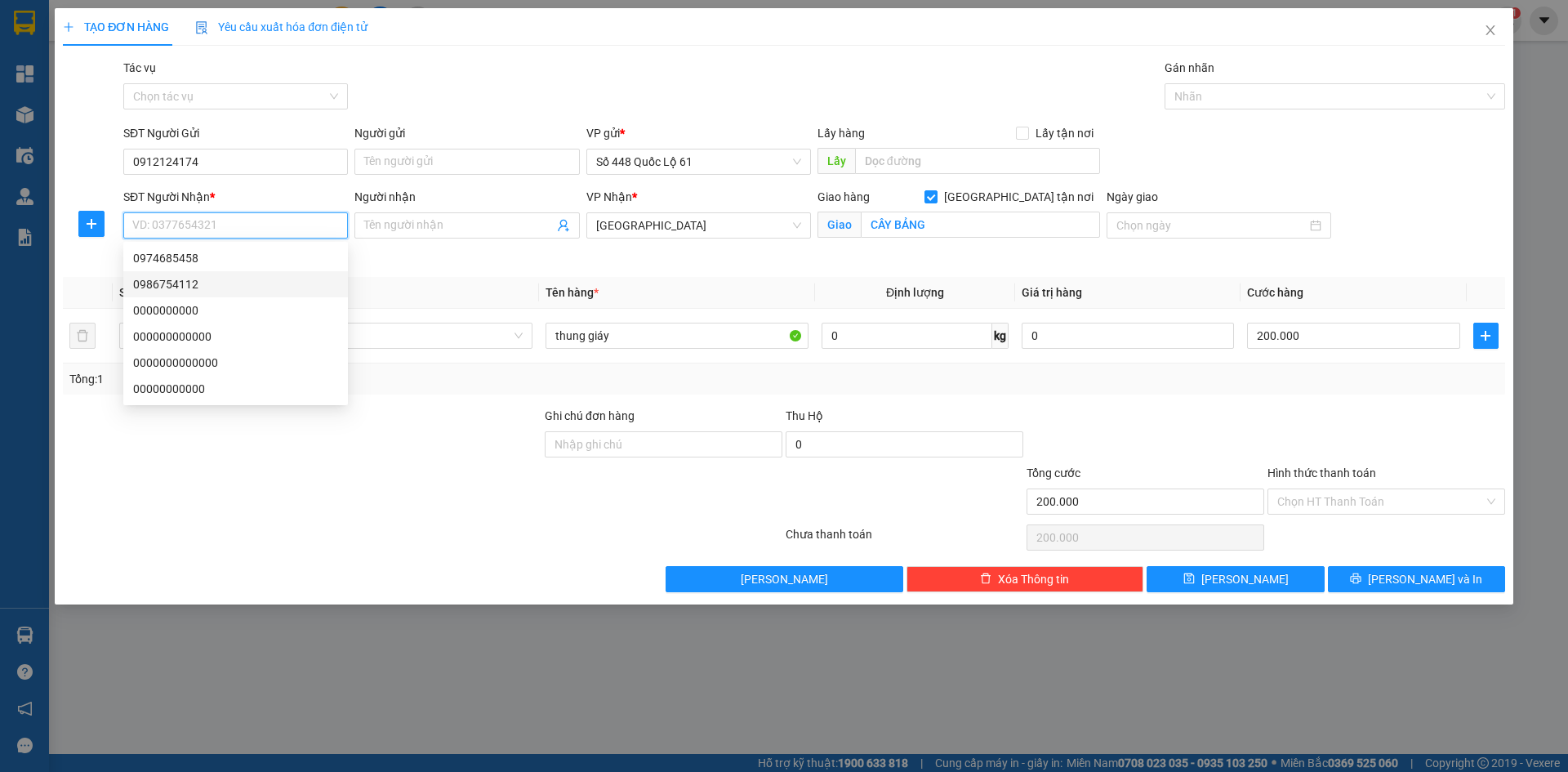
drag, startPoint x: 272, startPoint y: 280, endPoint x: 274, endPoint y: 251, distance: 29.1
click at [273, 277] on div "0986754112" at bounding box center [235, 285] width 205 height 18
type input "0986754112"
checkbox input "false"
type input "1.284.000"
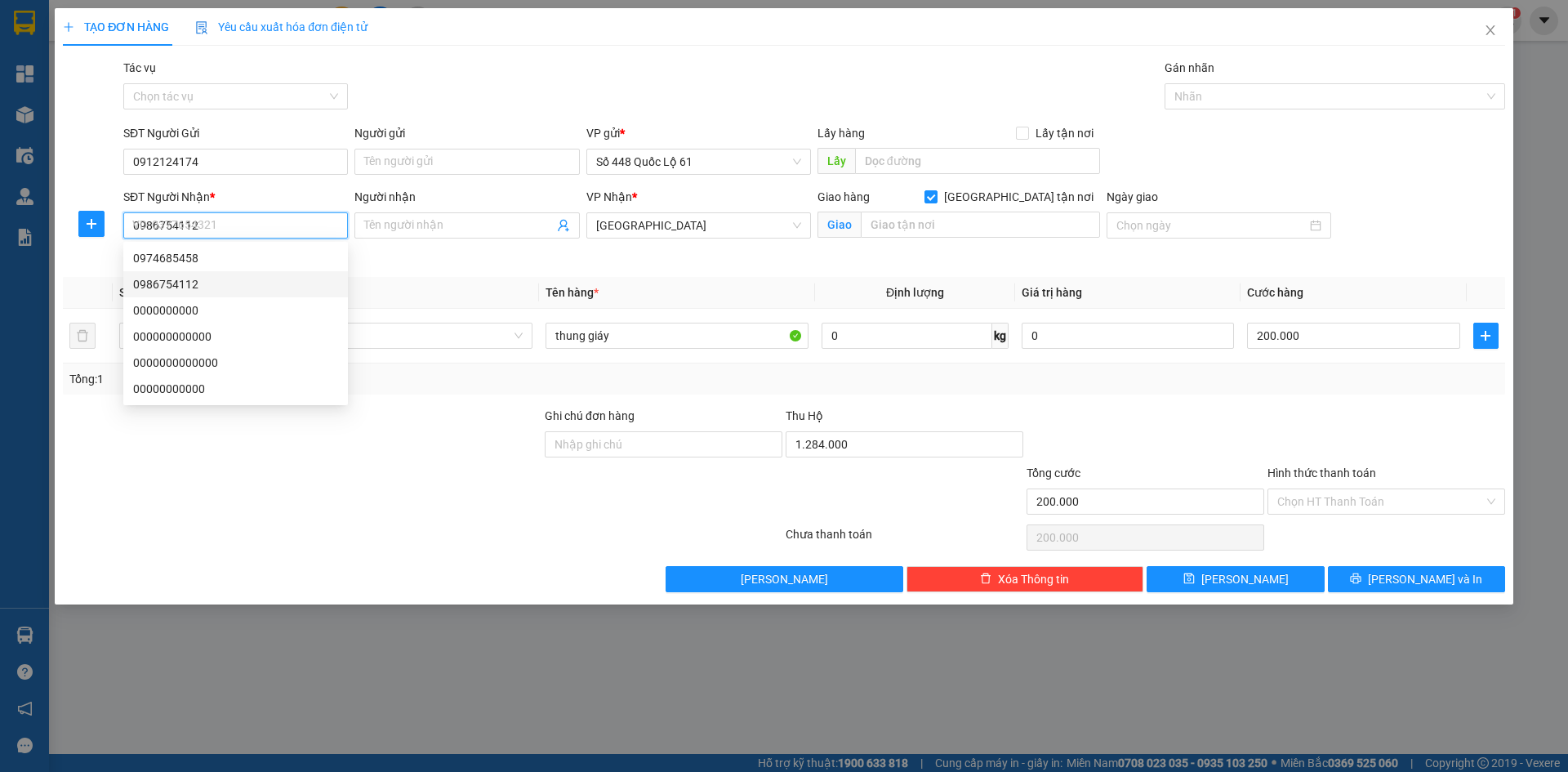
type input "1.000"
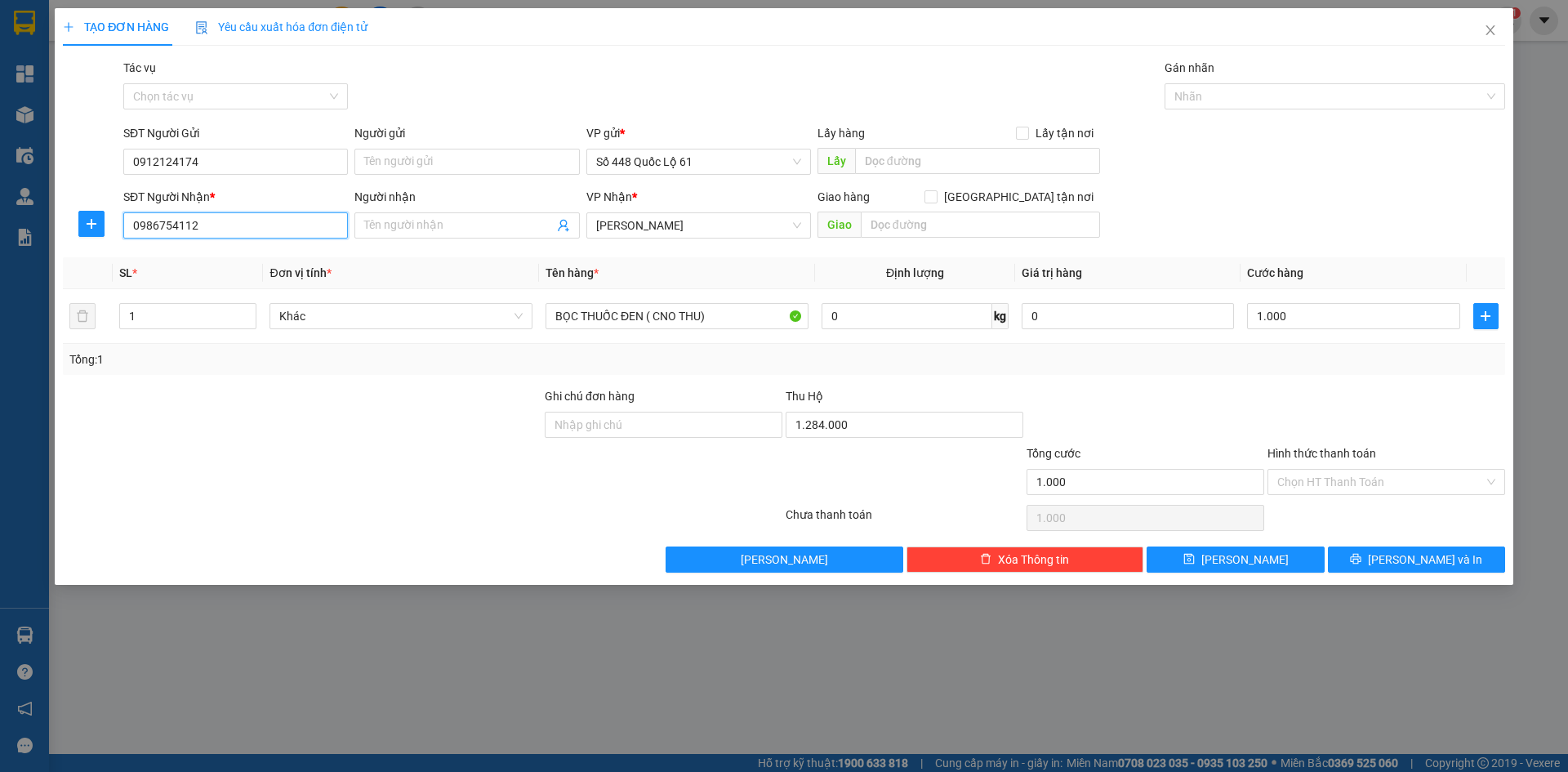
drag, startPoint x: 244, startPoint y: 221, endPoint x: 0, endPoint y: 285, distance: 252.3
click at [0, 269] on div "TẠO ĐƠN HÀNG Yêu cầu xuất hóa đơn điện tử Transit Pickup Surcharge Ids Transit …" at bounding box center [784, 386] width 1568 height 772
click at [616, 221] on span "[PERSON_NAME]" at bounding box center [698, 226] width 205 height 25
type input "0962308006"
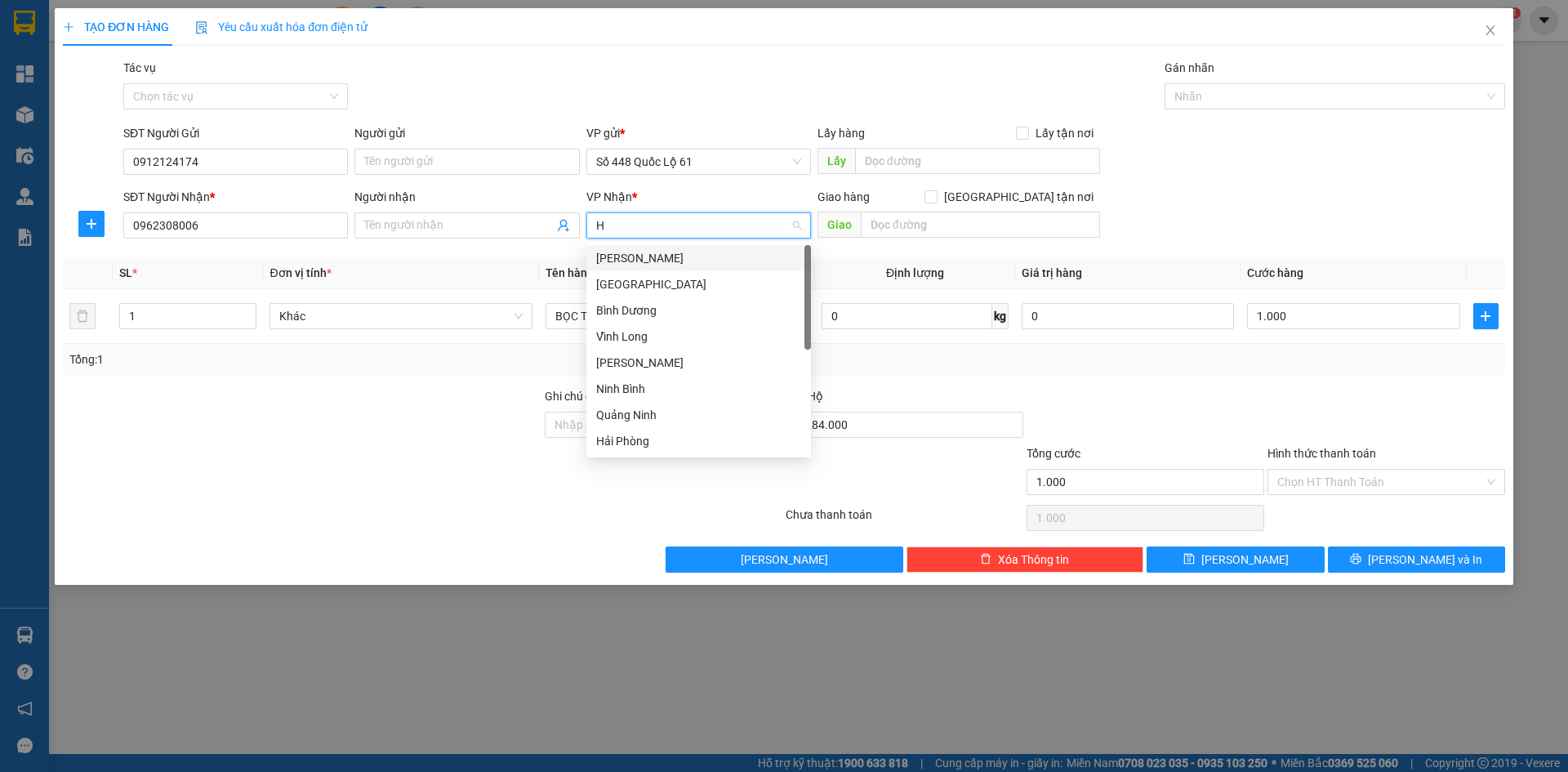
type input "HN"
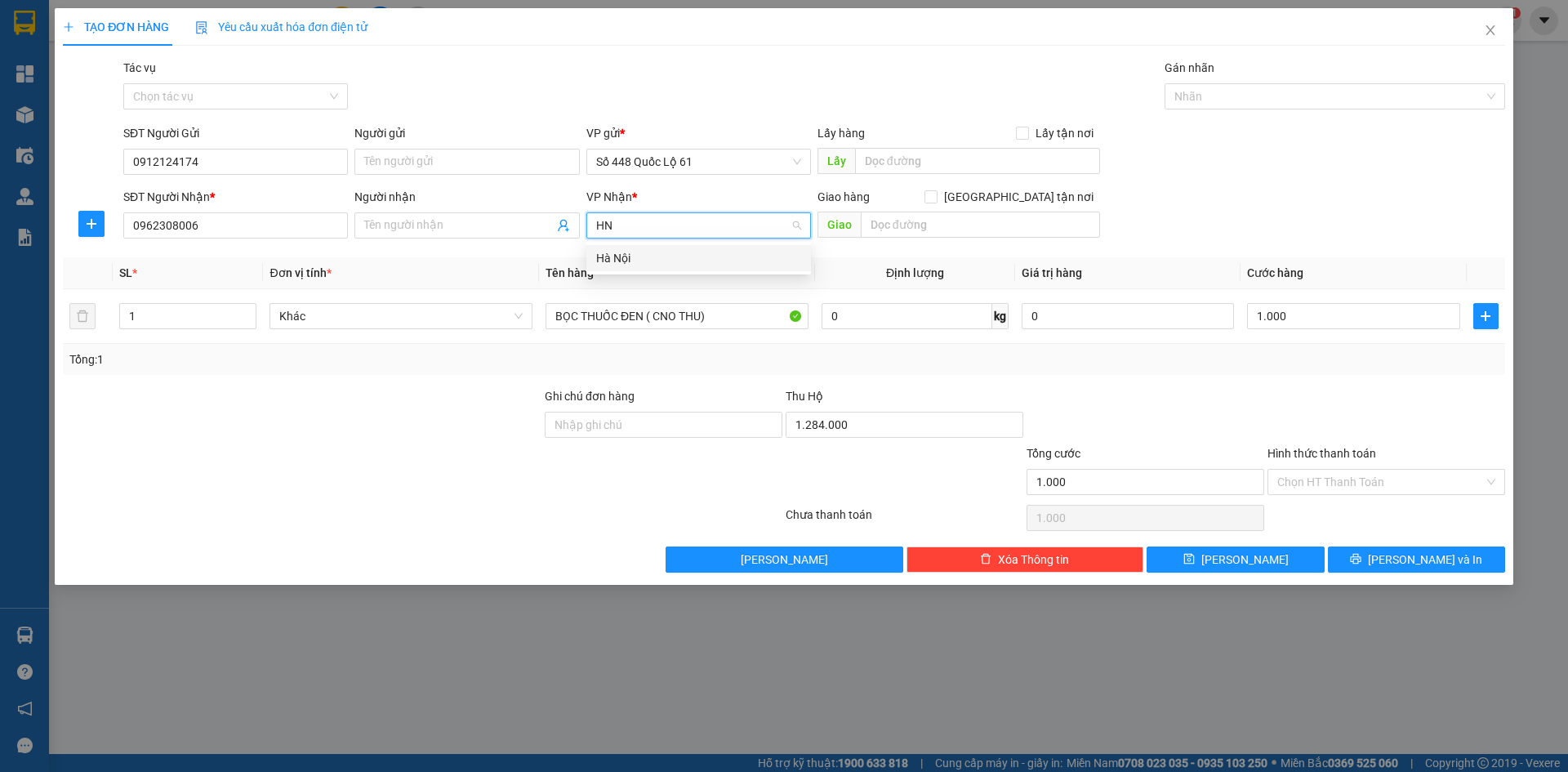
click at [644, 263] on div "Hà Nội" at bounding box center [698, 258] width 205 height 18
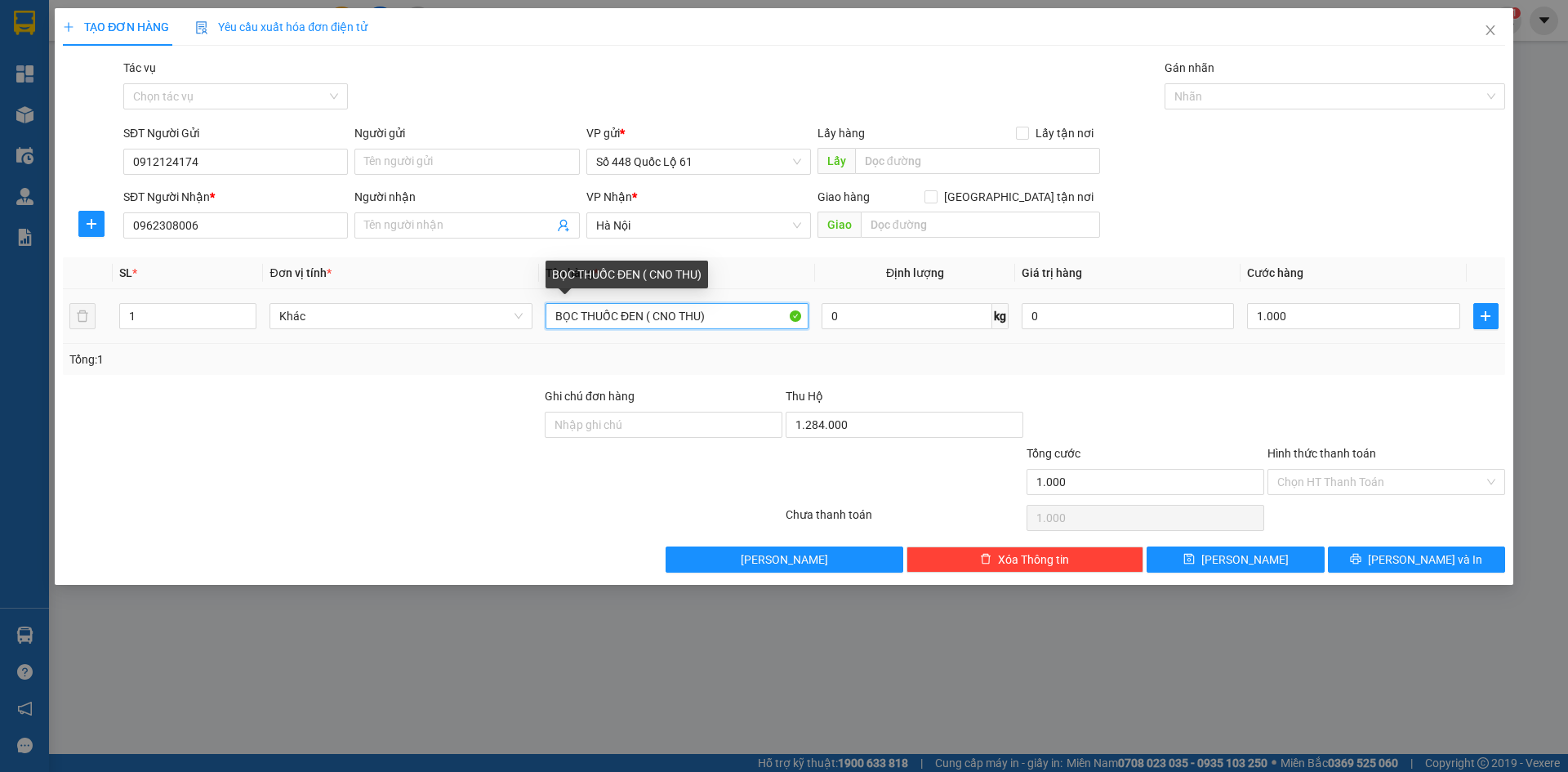
drag, startPoint x: 710, startPoint y: 314, endPoint x: 379, endPoint y: 349, distance: 332.8
click at [379, 346] on div "SL * Đơn vị tính * Tên hàng * Định lượng Giá trị hàng Cước hàng 1 Khác BỌC THUỐ…" at bounding box center [783, 316] width 1442 height 118
type input "T GIẤY"
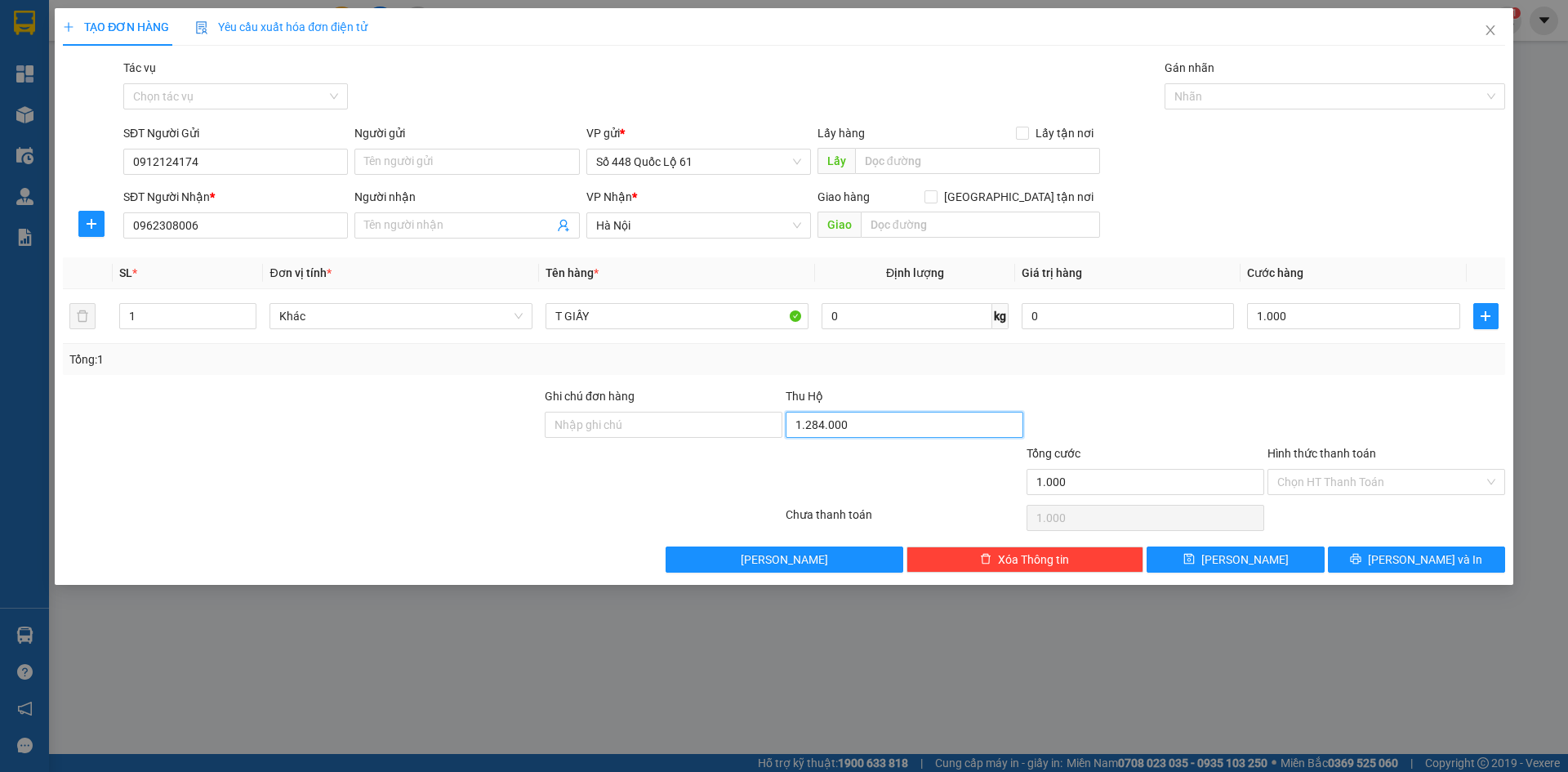
click at [843, 416] on input "1.284.000" at bounding box center [904, 425] width 238 height 26
type input "0"
drag, startPoint x: 1338, startPoint y: 312, endPoint x: 1340, endPoint y: 346, distance: 34.1
click at [1338, 314] on input "1.000" at bounding box center [1353, 316] width 212 height 26
type input "3"
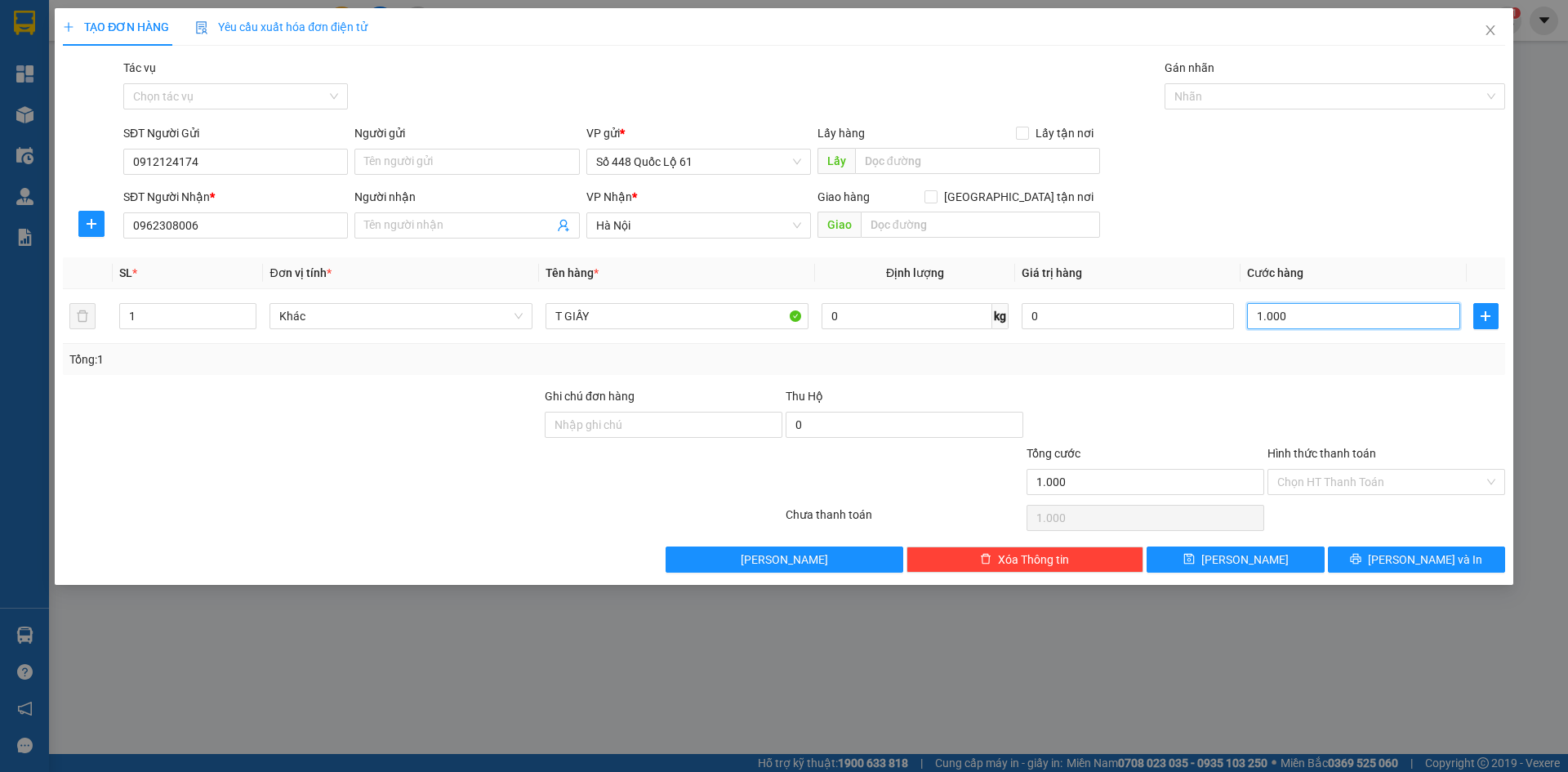
type input "3"
type input "00.003"
type input "30"
type input "0.000.030"
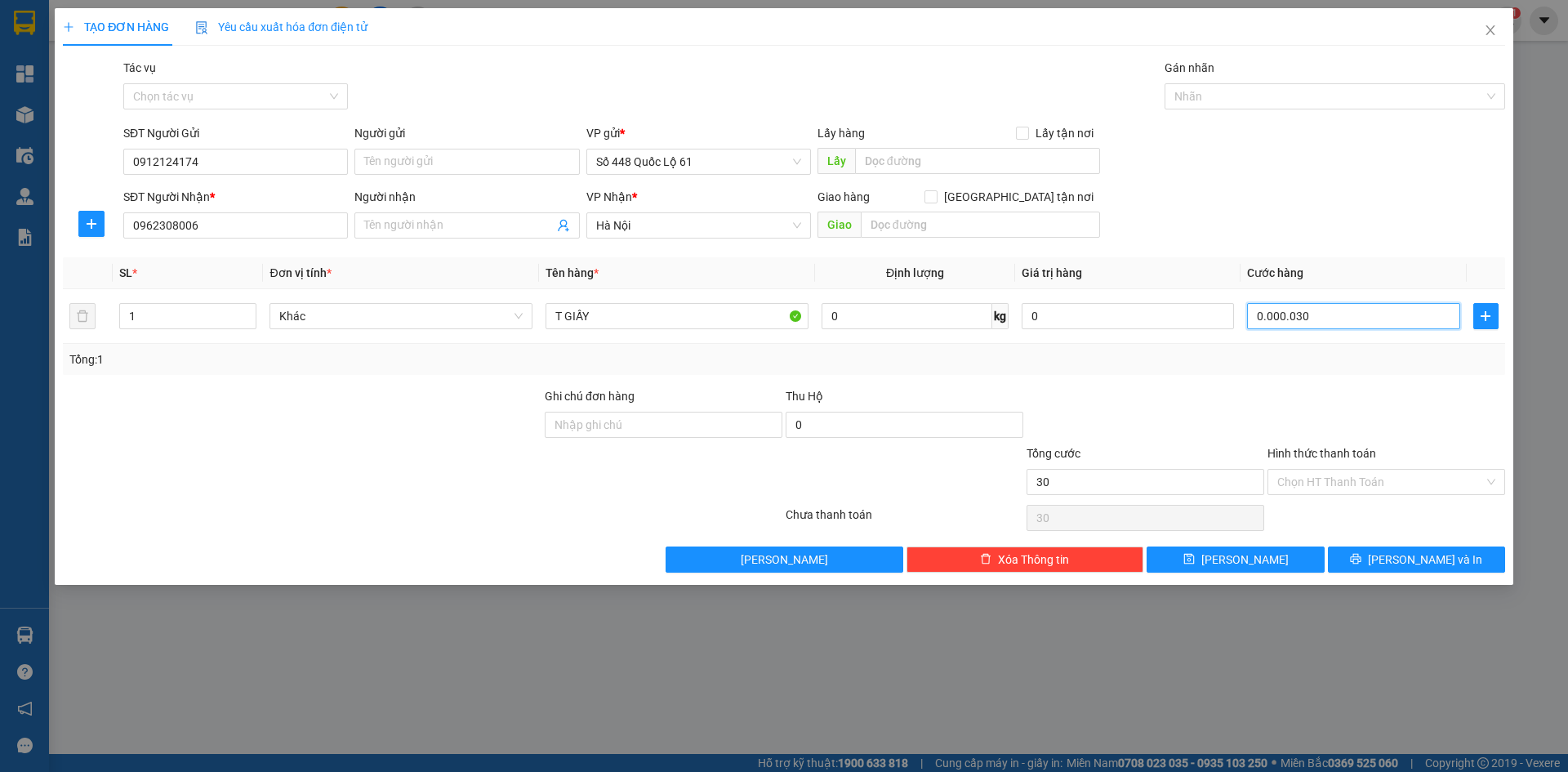
type input "300"
type input "00.000.300"
type input "300.000"
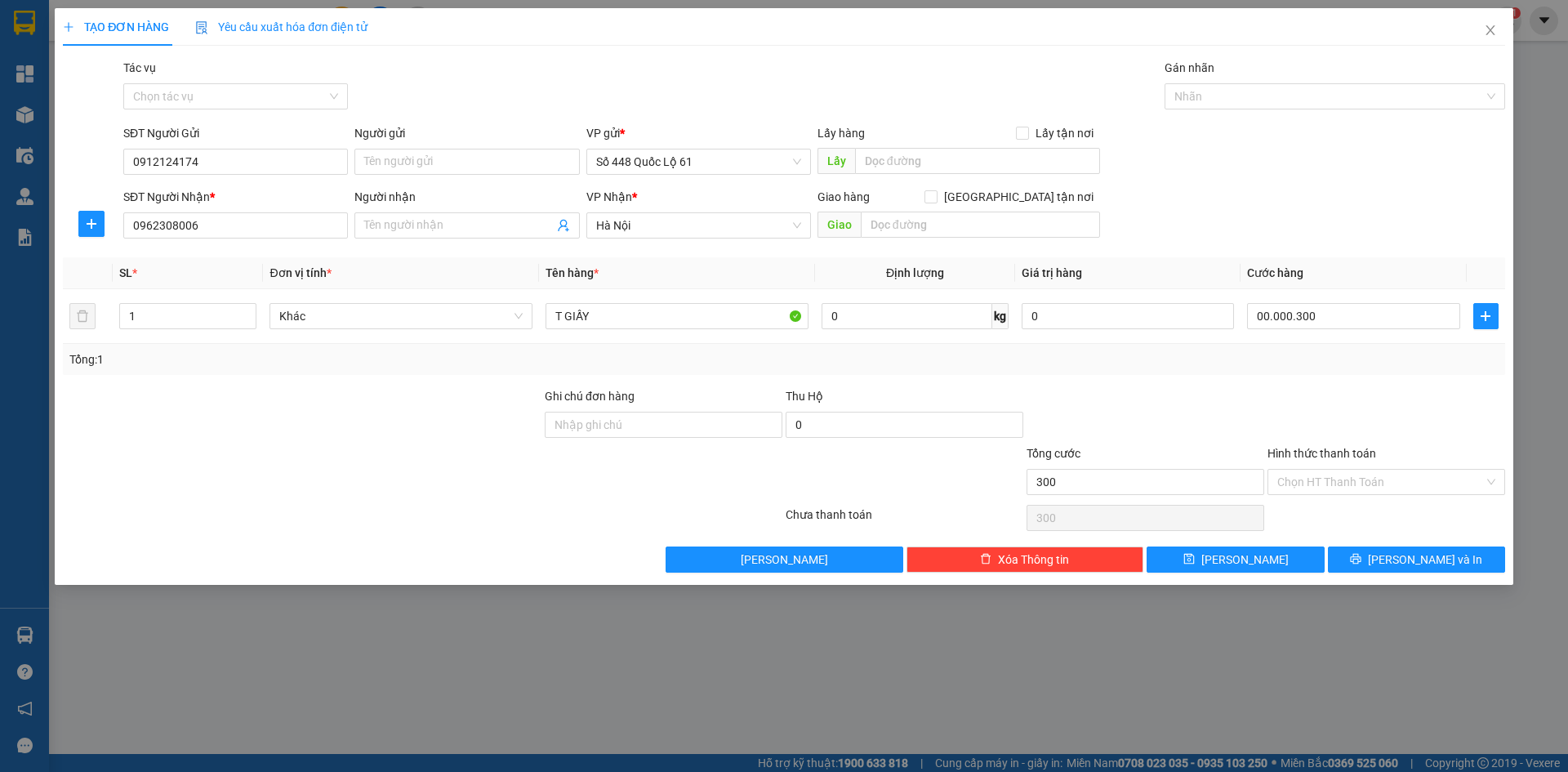
type input "300.000"
drag, startPoint x: 1330, startPoint y: 380, endPoint x: 1412, endPoint y: 384, distance: 82.1
click at [1412, 384] on div "Transit Pickup Surcharge Ids Transit Deliver Surcharge Ids Transit Deliver Surc…" at bounding box center [783, 315] width 1442 height 514
click at [1254, 567] on span "Lưu" at bounding box center [1245, 560] width 87 height 18
type input "0"
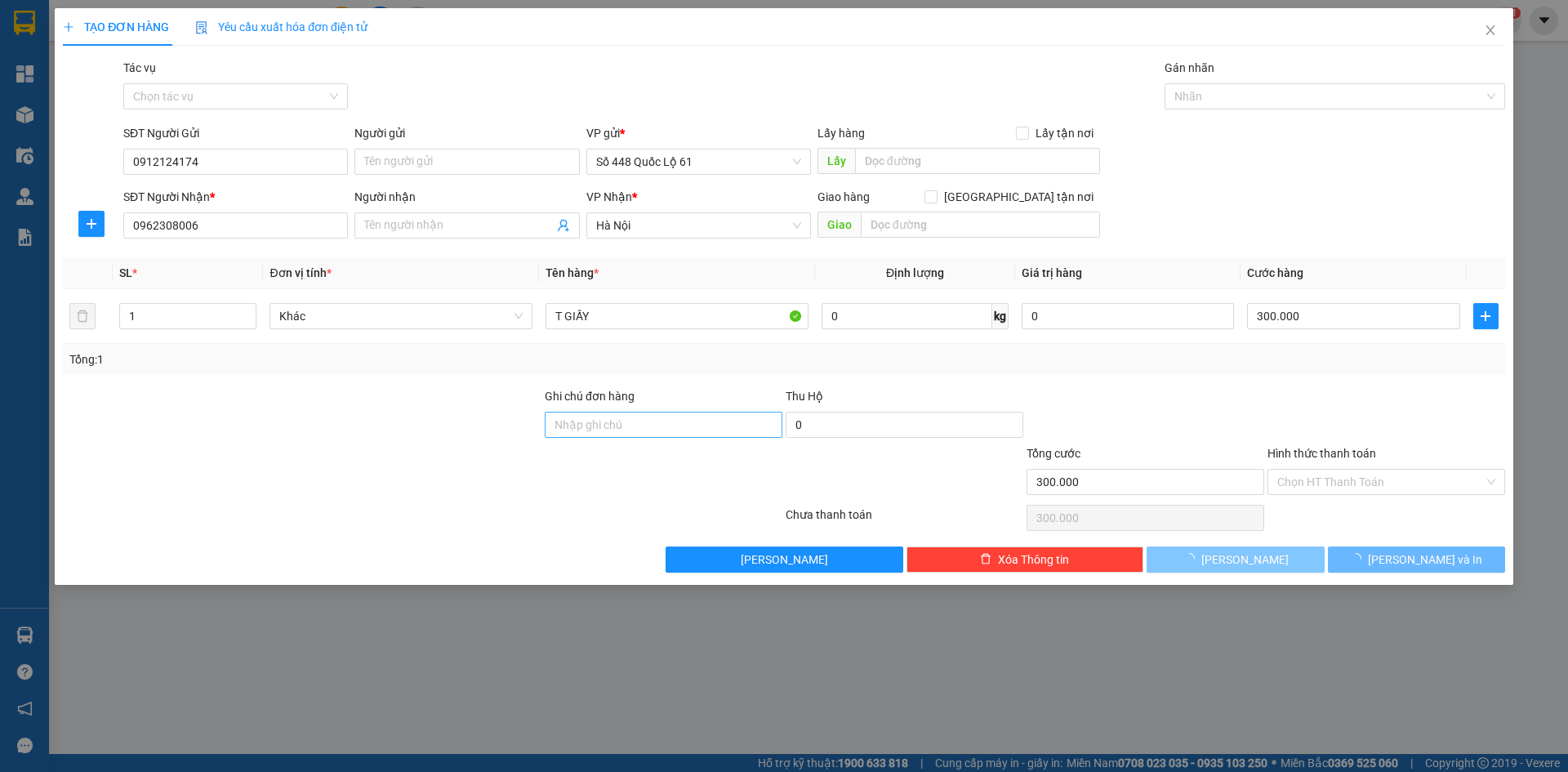
type input "0"
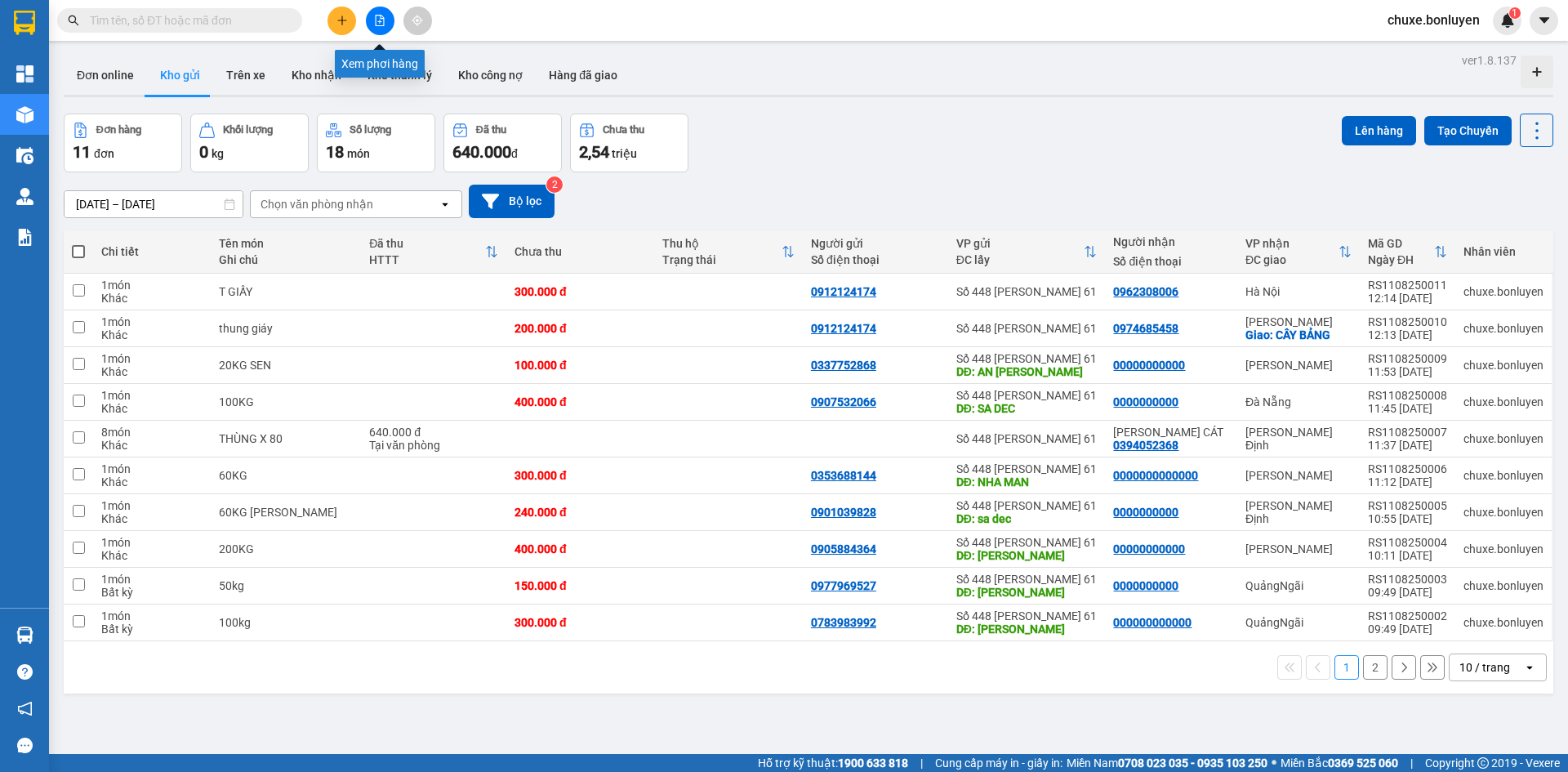
click at [378, 22] on icon "file-add" at bounding box center [380, 21] width 9 height 12
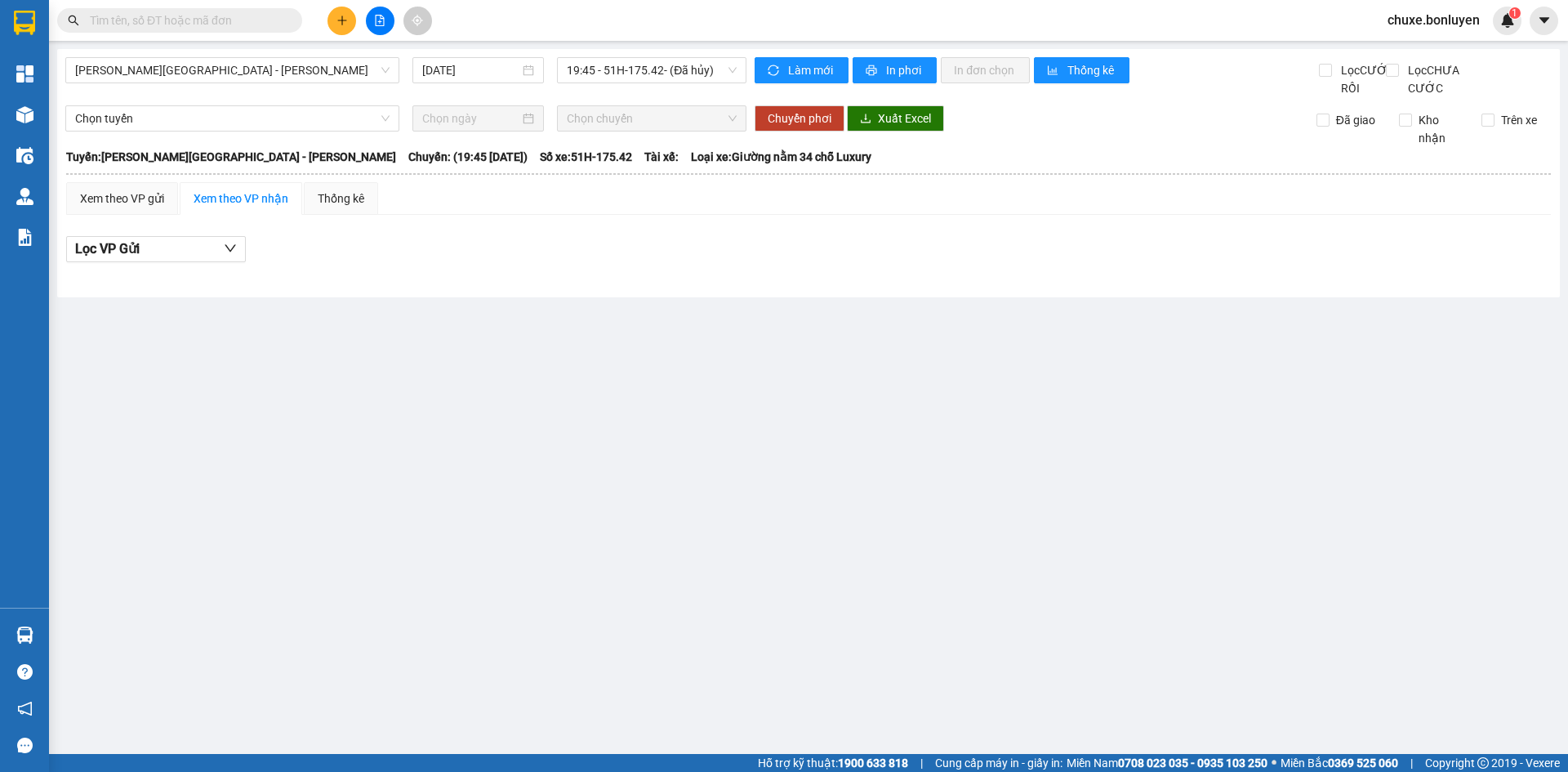
click at [277, 21] on input "text" at bounding box center [186, 21] width 193 height 18
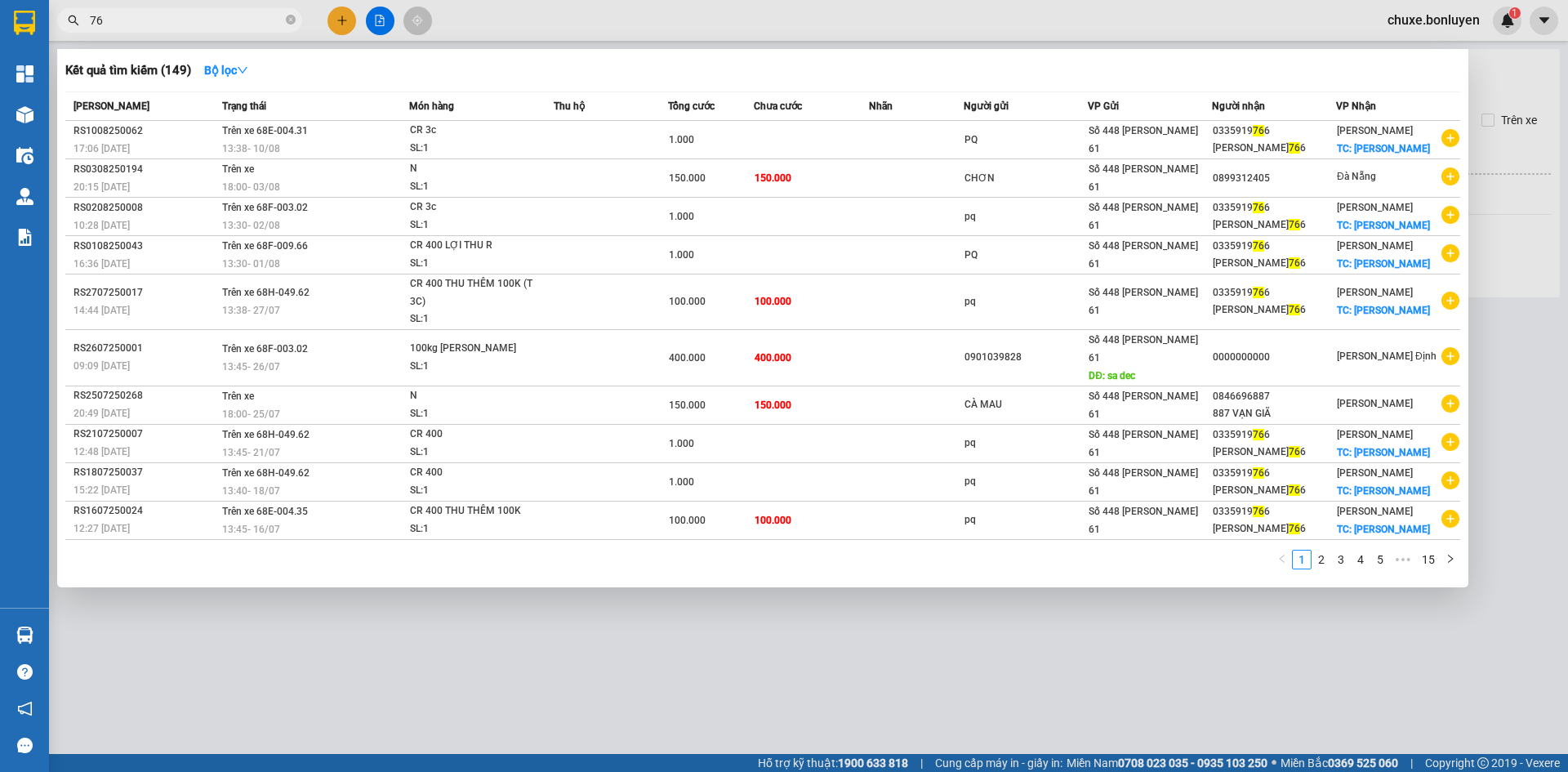
type input "7"
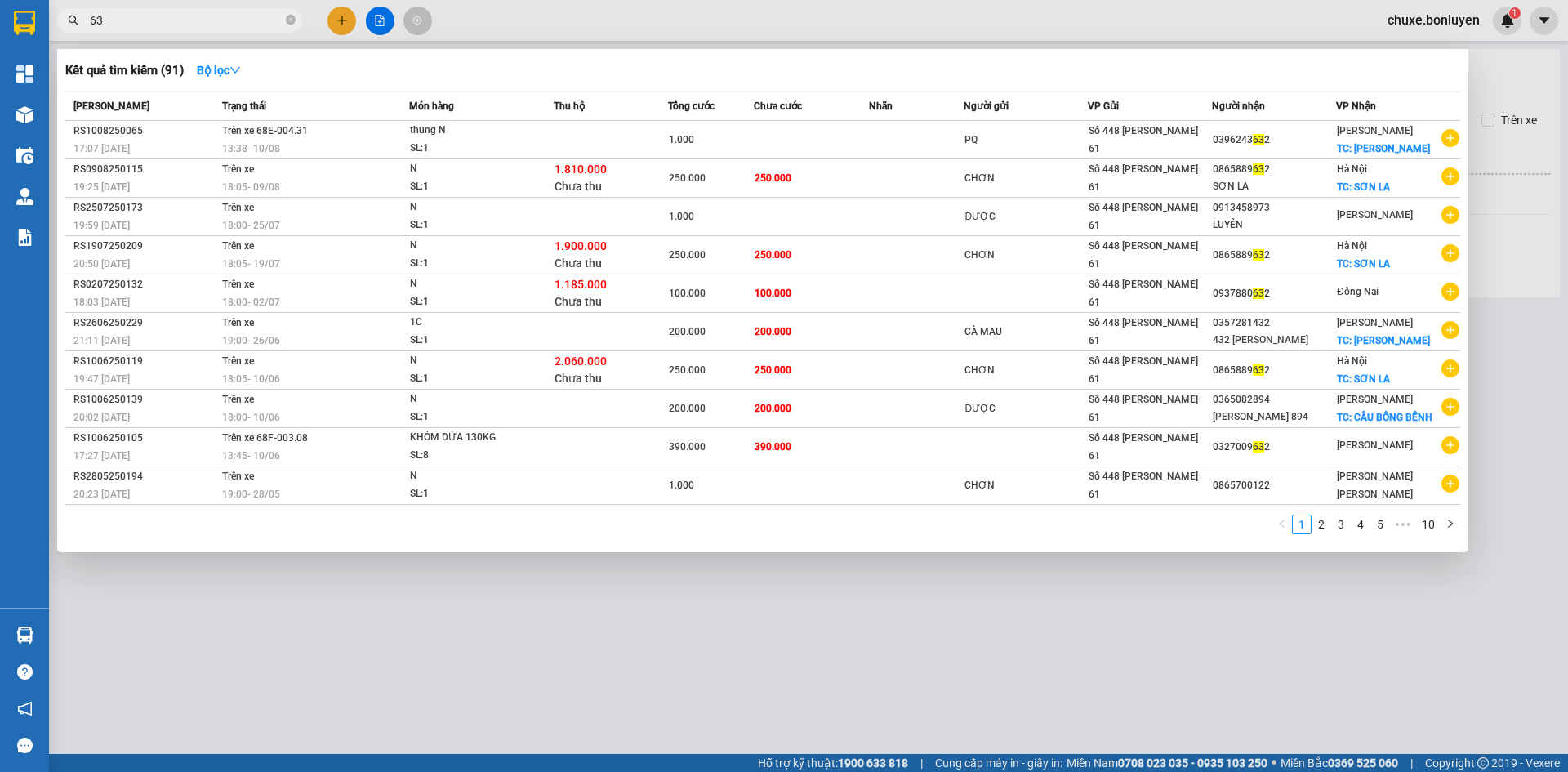
type input "6"
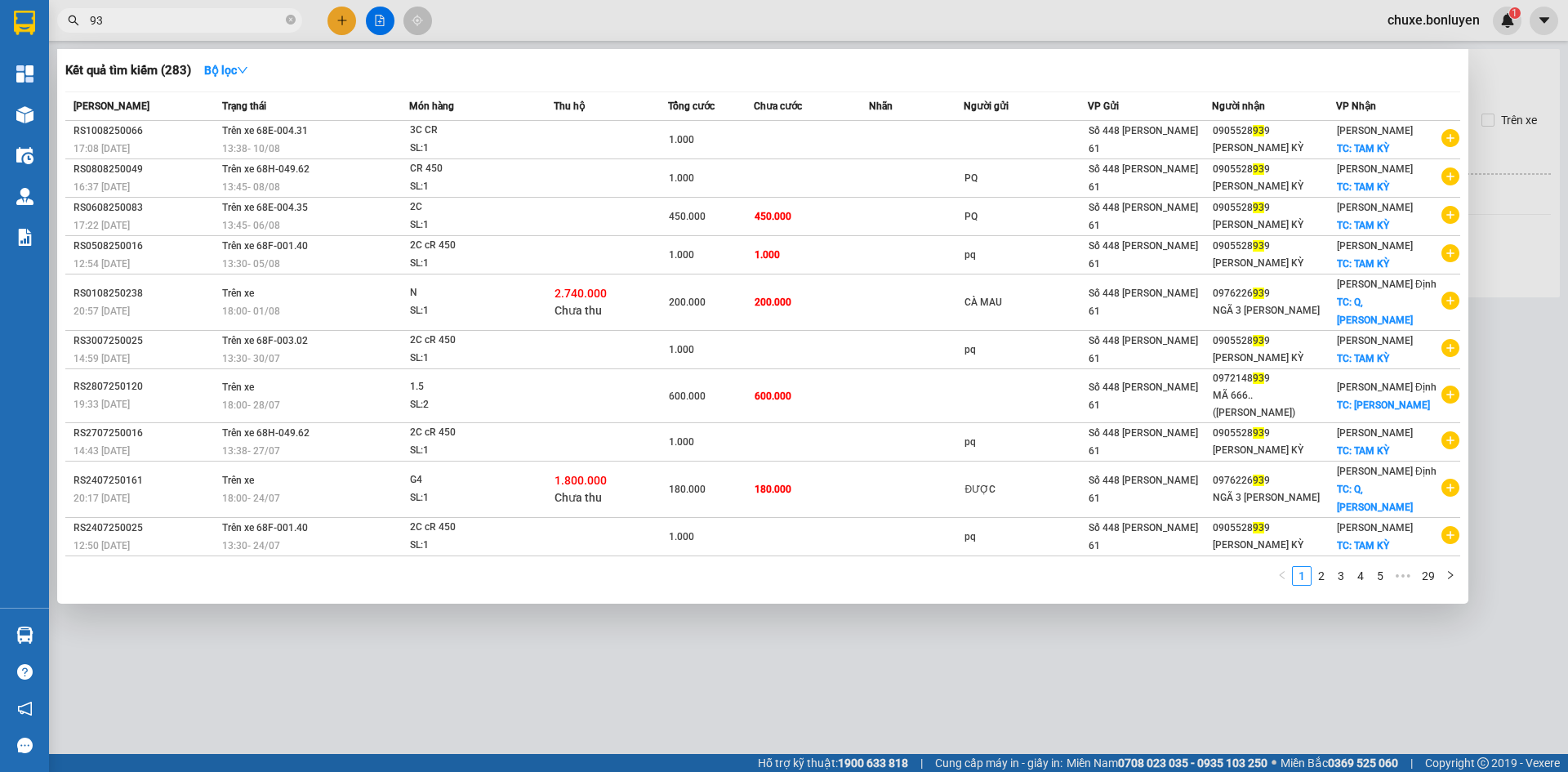
type input "9"
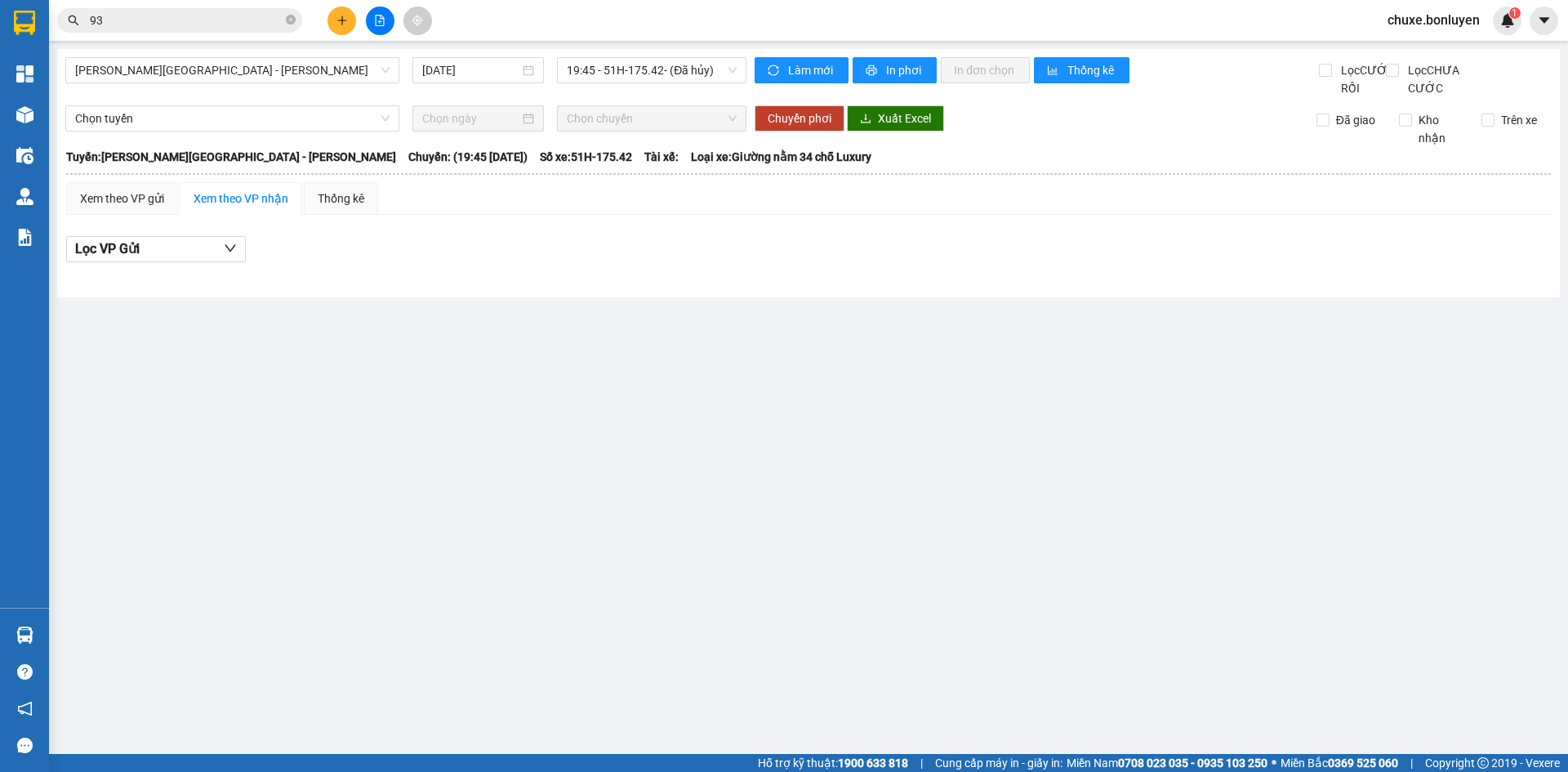
type input "939"
click at [223, 26] on input "text" at bounding box center [186, 21] width 193 height 18
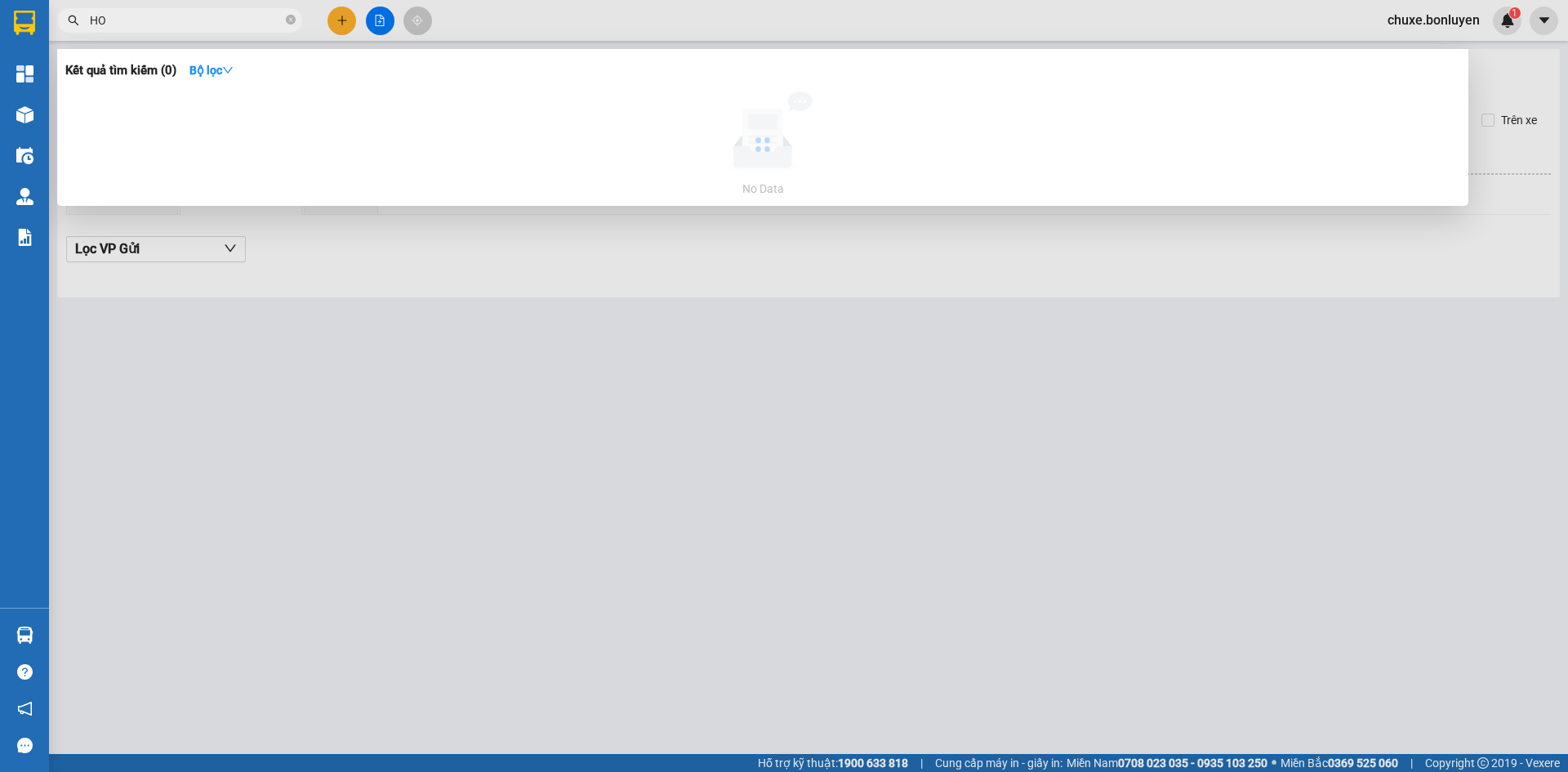
type input "H"
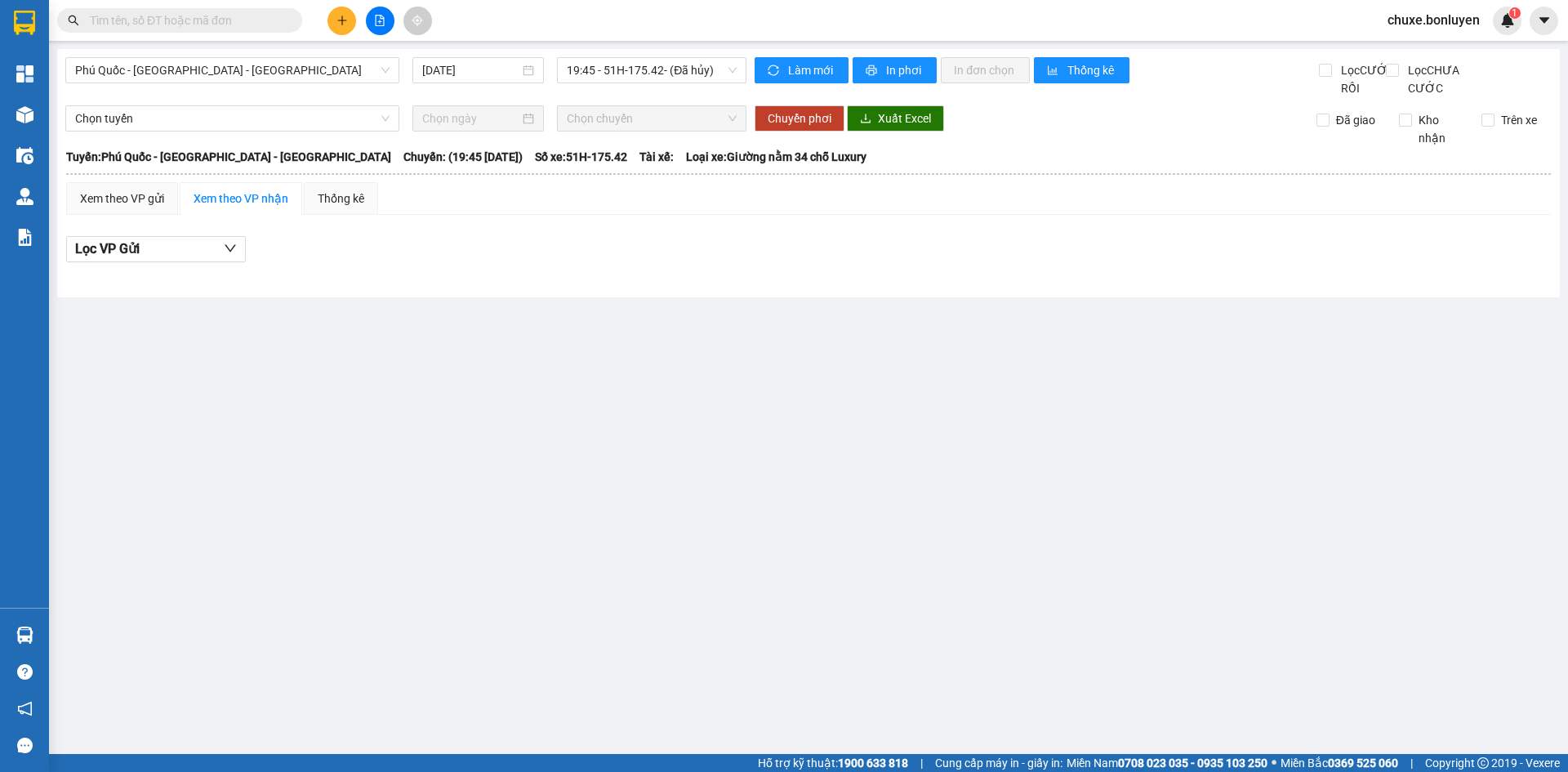
click at [556, 249] on div "Lọc VP Gửi" at bounding box center [808, 254] width 1485 height 53
click at [717, 280] on div "Lọc VP Gửi" at bounding box center [808, 254] width 1485 height 53
click at [220, 28] on input "text" at bounding box center [186, 21] width 193 height 18
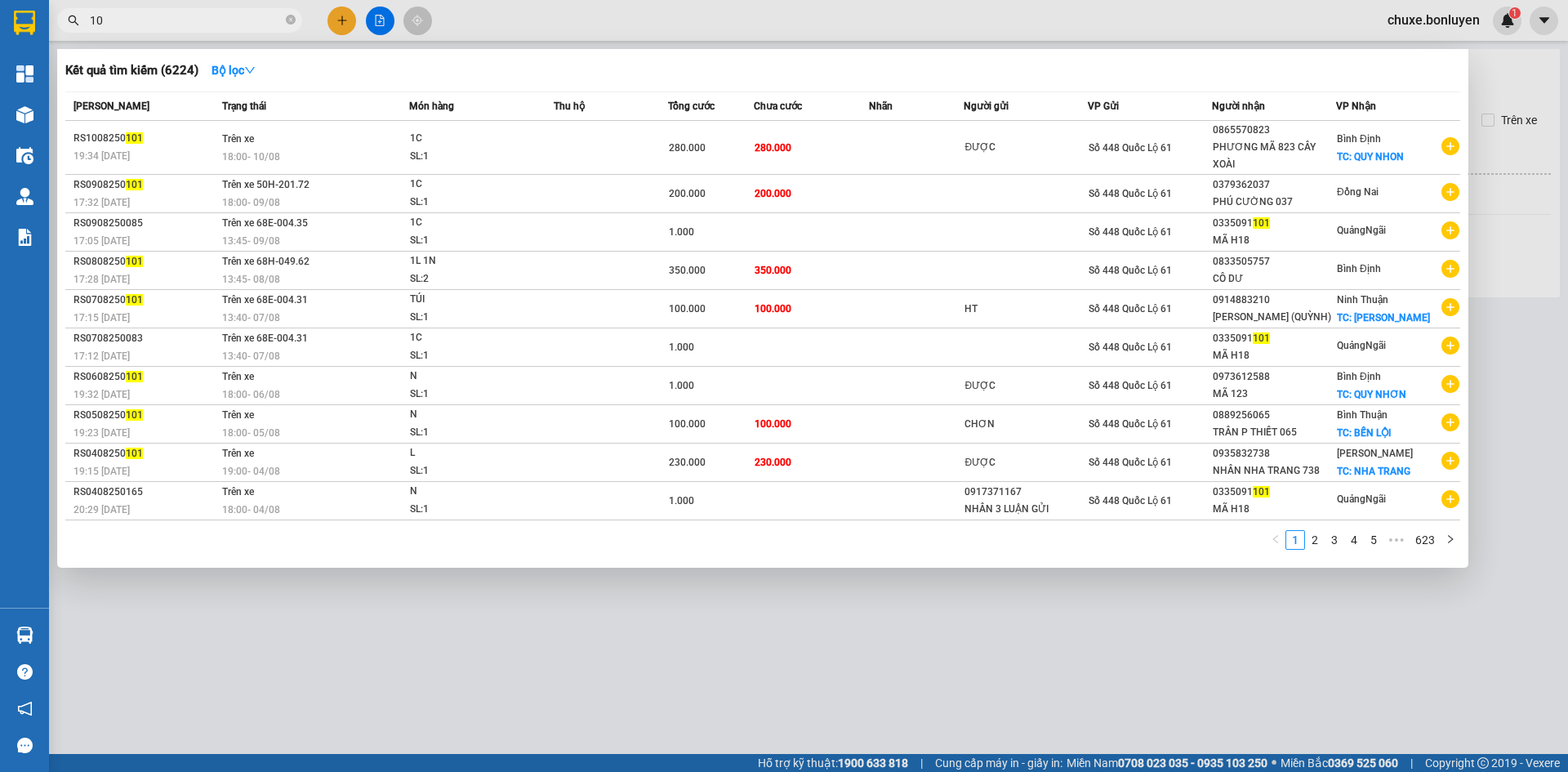
type input "1"
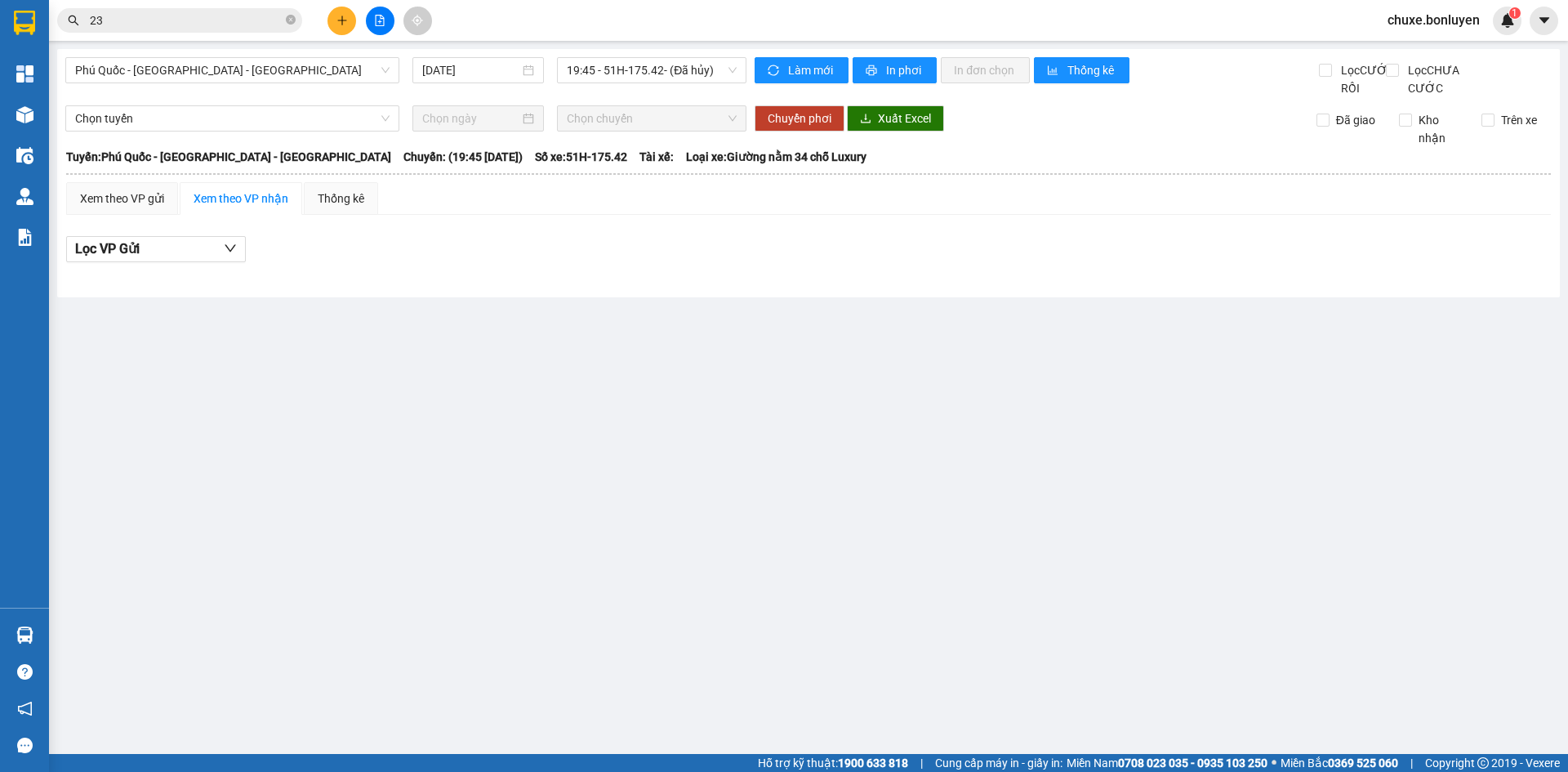
type input "234"
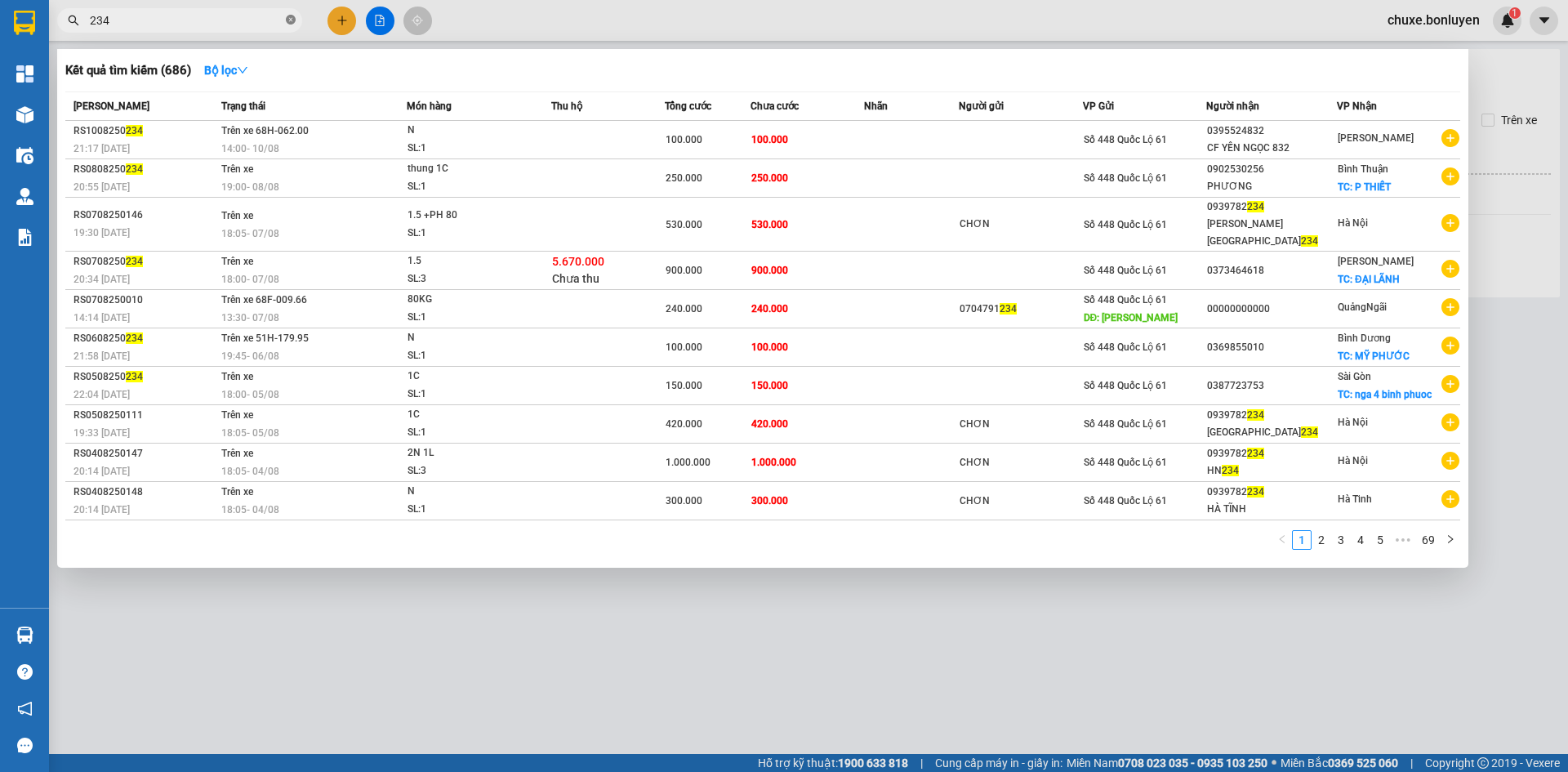
click at [291, 21] on icon "close-circle" at bounding box center [290, 20] width 10 height 10
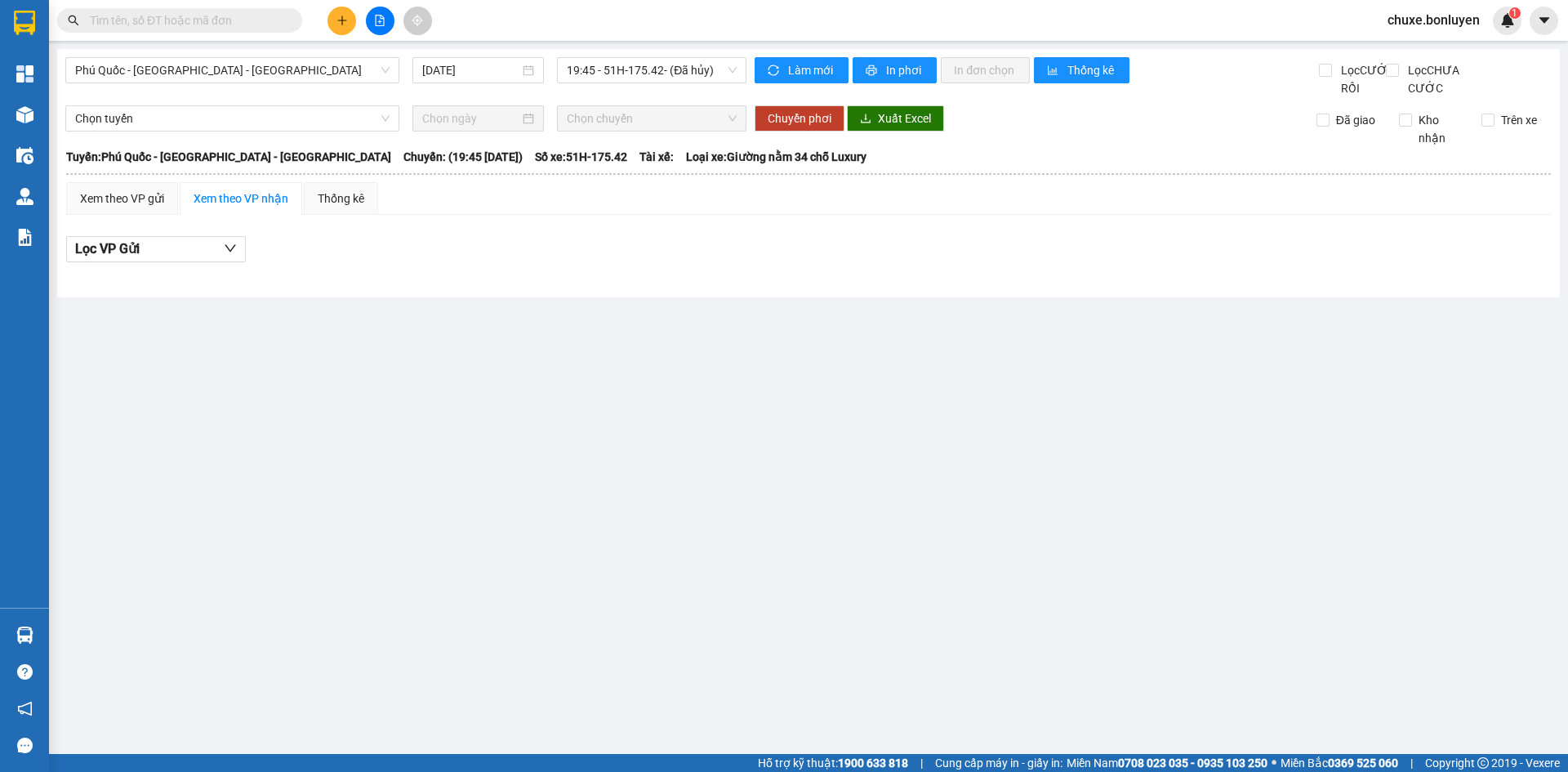
click at [167, 20] on input "text" at bounding box center [186, 21] width 193 height 18
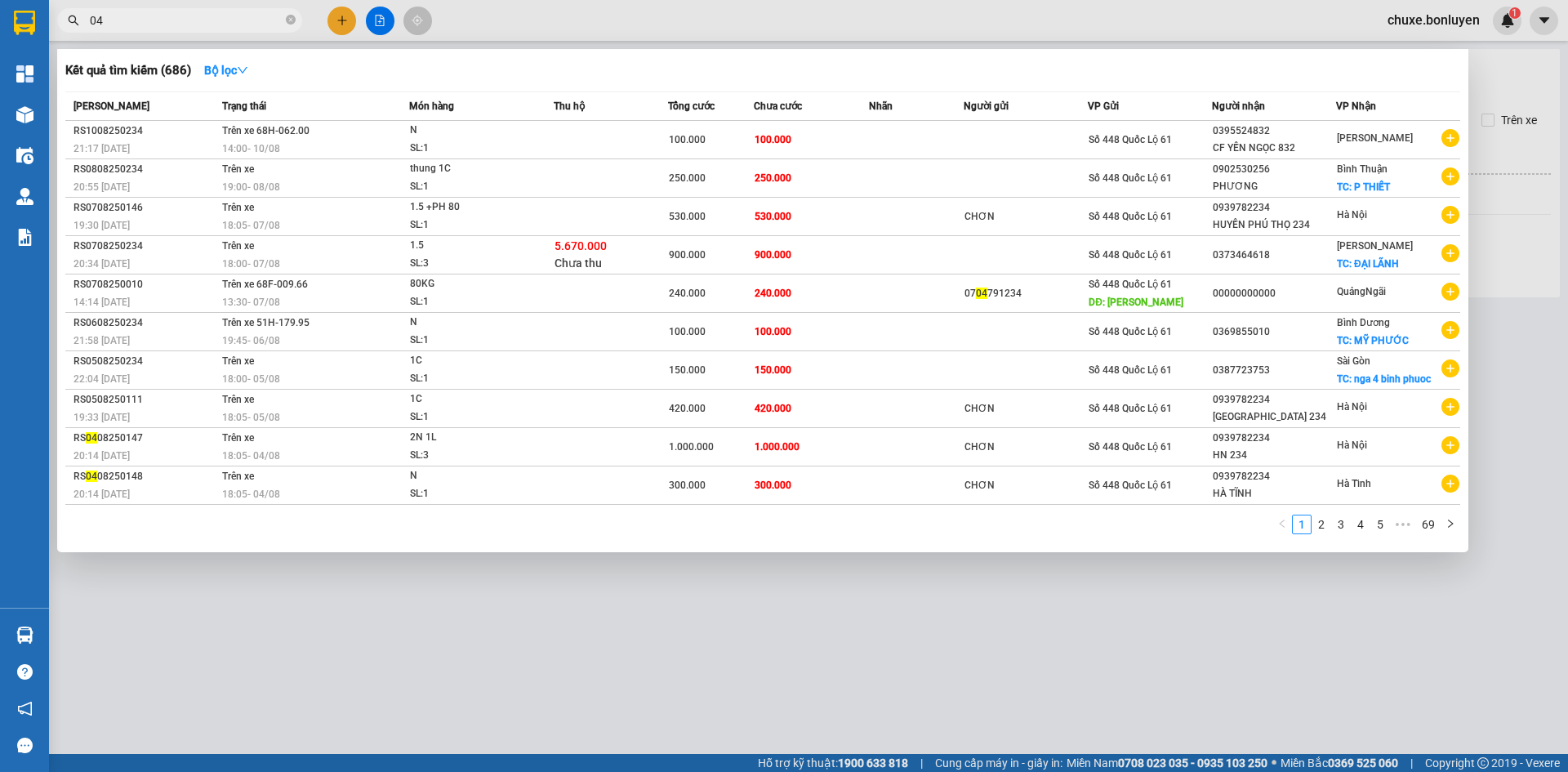
type input "046"
